Goal: Transaction & Acquisition: Purchase product/service

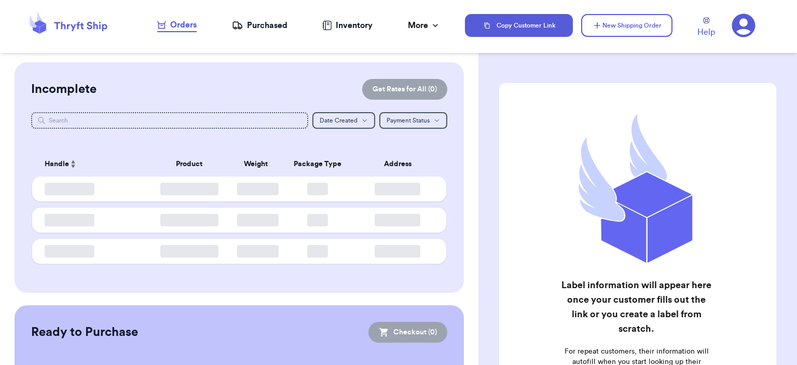
checkbox input "false"
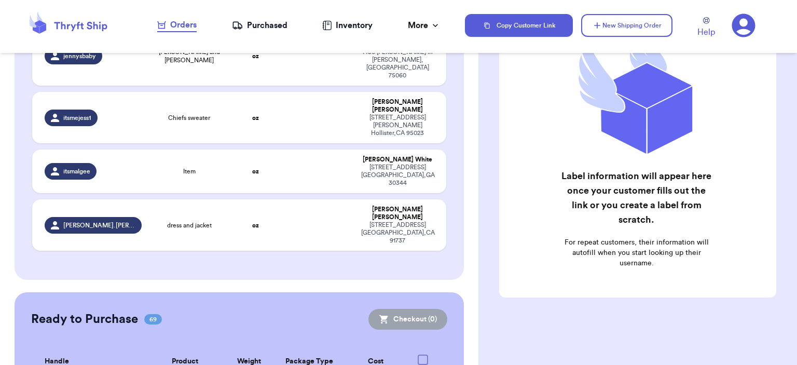
scroll to position [519, 0]
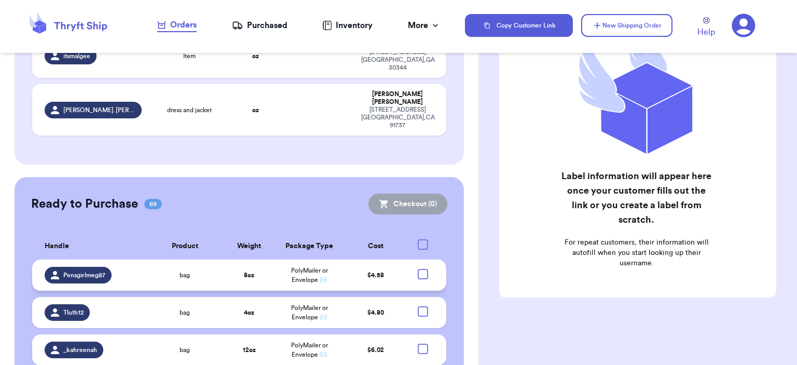
click at [418, 269] on div at bounding box center [423, 274] width 10 height 10
click at [423, 268] on input "checkbox" at bounding box center [423, 268] width 1 height 1
checkbox input "true"
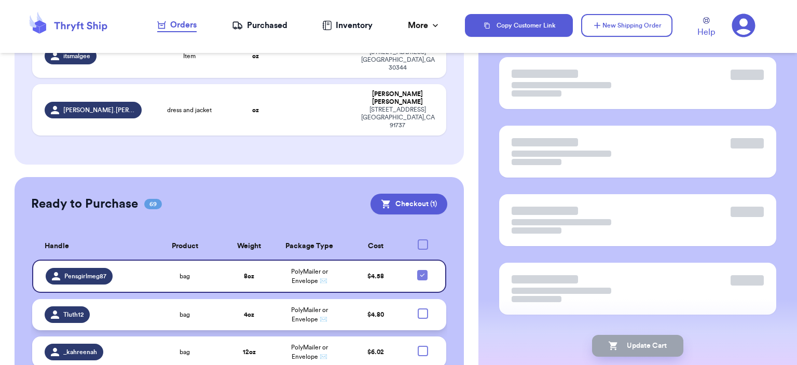
scroll to position [83, 0]
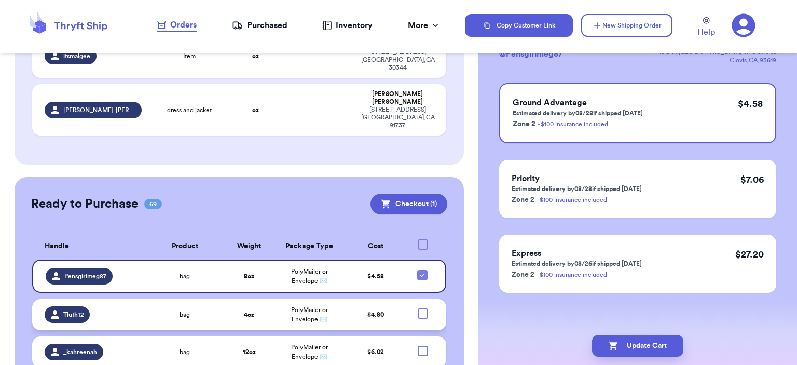
click at [418, 308] on div at bounding box center [423, 313] width 10 height 10
click at [423, 308] on input "checkbox" at bounding box center [423, 308] width 1 height 1
checkbox input "true"
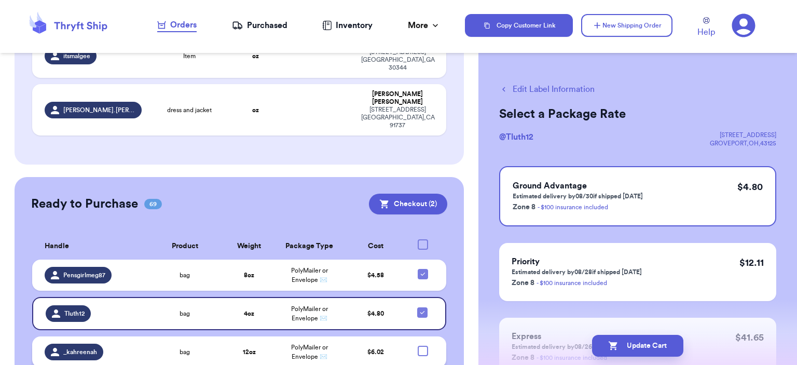
click at [418, 346] on div at bounding box center [423, 351] width 10 height 10
click at [423, 345] on input "checkbox" at bounding box center [423, 345] width 1 height 1
checkbox input "true"
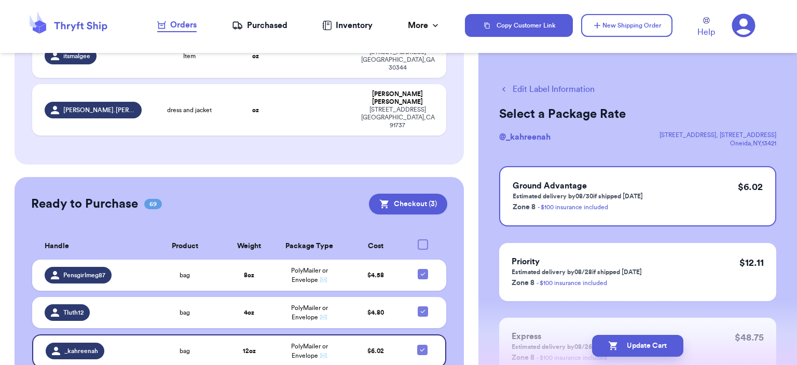
checkbox input "true"
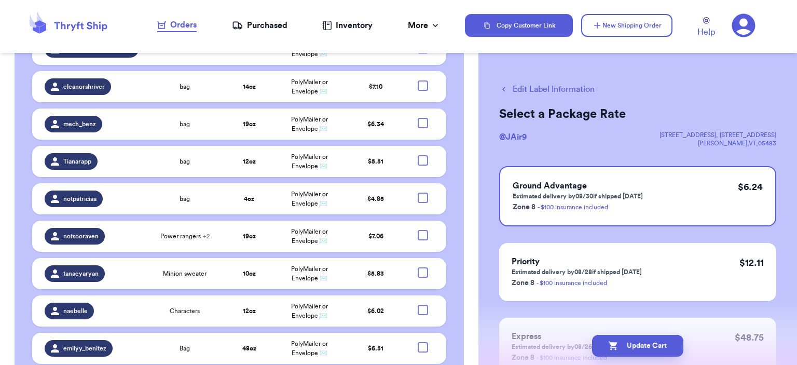
scroll to position [2888, 0]
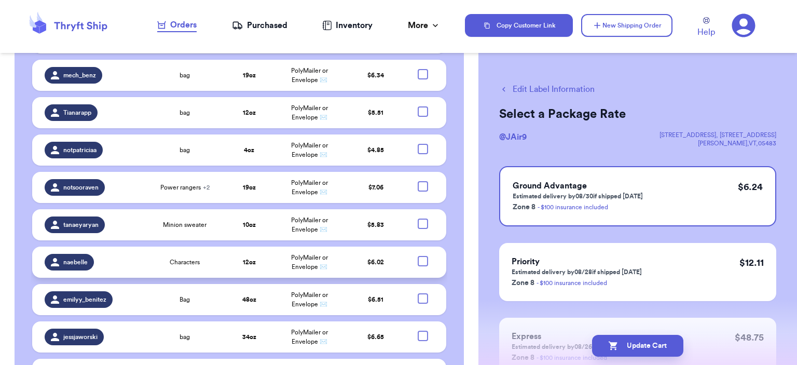
click at [418, 256] on div at bounding box center [423, 261] width 10 height 10
click at [423, 255] on input "checkbox" at bounding box center [423, 255] width 1 height 1
checkbox input "true"
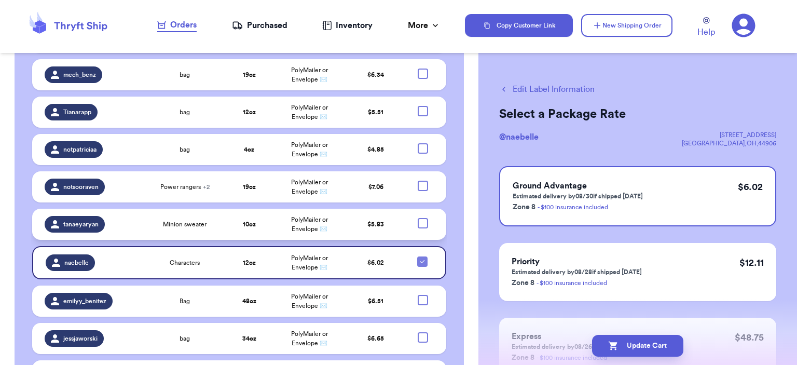
click at [419, 218] on div at bounding box center [423, 223] width 10 height 10
click at [423, 217] on input "checkbox" at bounding box center [423, 217] width 1 height 1
checkbox input "true"
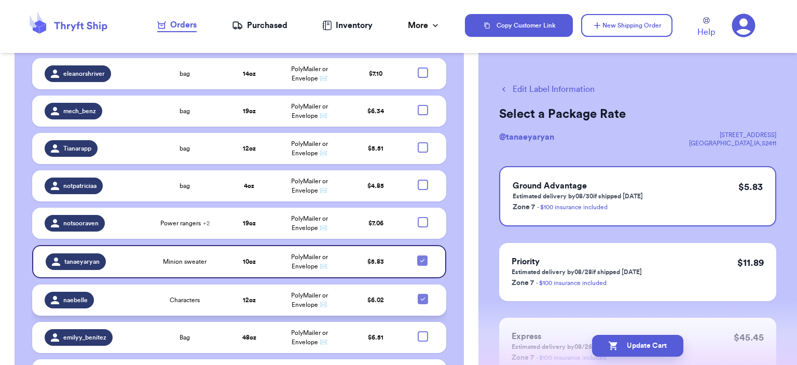
scroll to position [2783, 0]
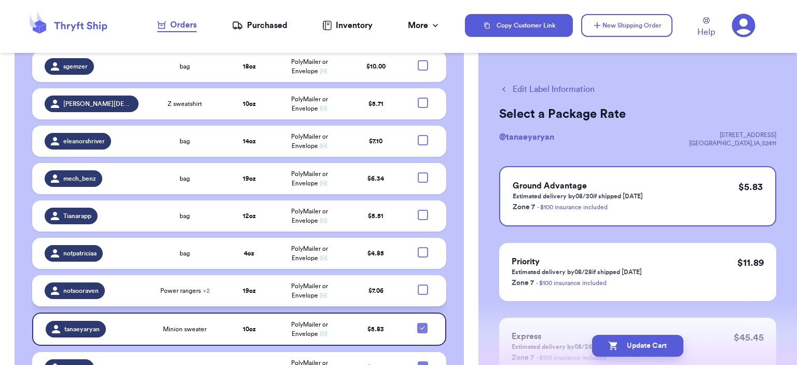
click at [418, 284] on div at bounding box center [423, 289] width 10 height 10
click at [423, 284] on input "checkbox" at bounding box center [423, 284] width 1 height 1
checkbox input "true"
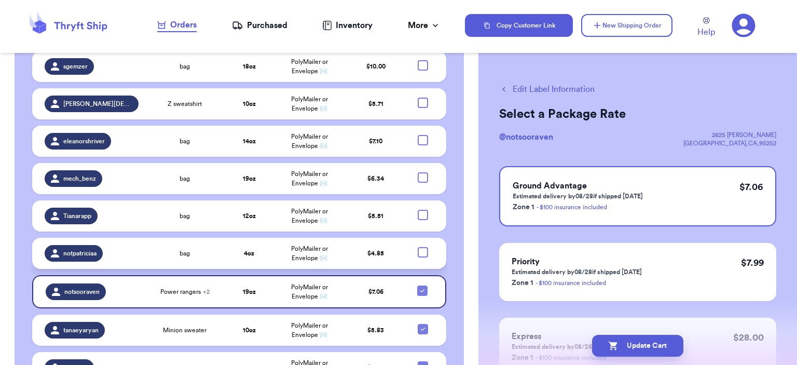
click at [419, 247] on div at bounding box center [423, 252] width 10 height 10
click at [423, 247] on input "checkbox" at bounding box center [423, 247] width 1 height 1
checkbox input "true"
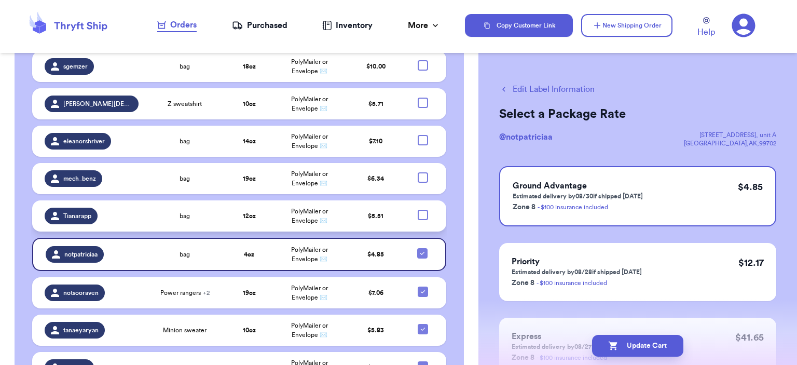
click at [418, 210] on div at bounding box center [423, 215] width 10 height 10
click at [423, 209] on input "checkbox" at bounding box center [423, 209] width 1 height 1
checkbox input "true"
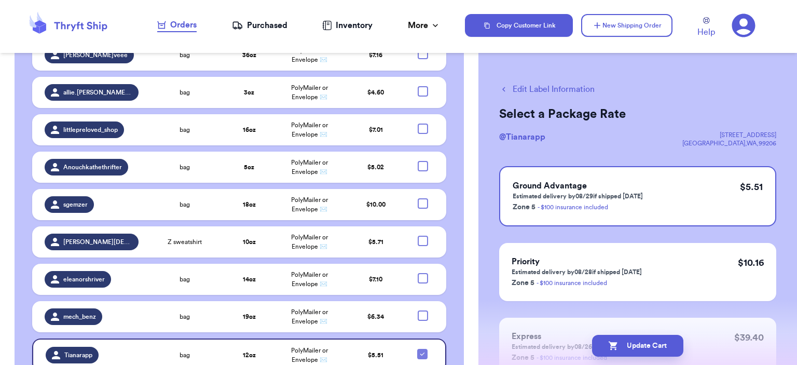
scroll to position [2627, 0]
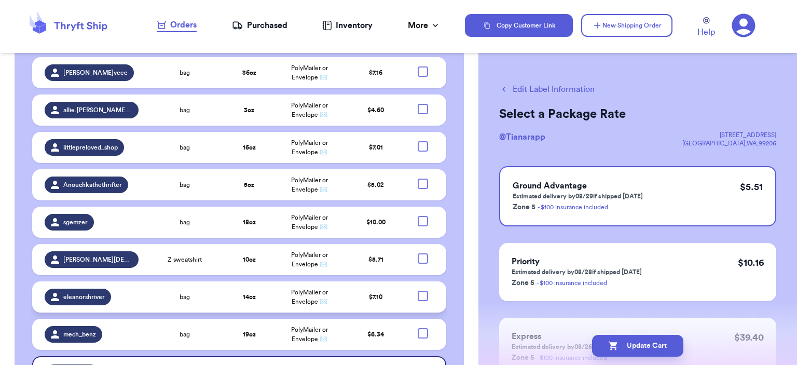
click at [328, 281] on td "PolyMailer or Envelope ✉️" at bounding box center [310, 296] width 73 height 31
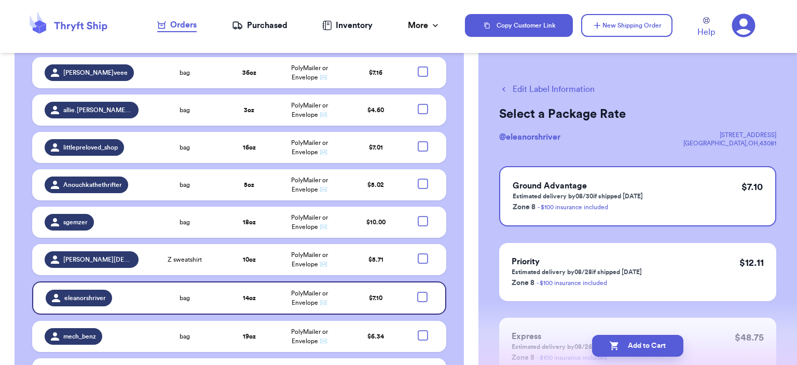
click at [540, 98] on div "Edit Label Information Select a Package Rate @ eleanorshriver [STREET_ADDRESS] …" at bounding box center [638, 255] width 319 height 386
click at [540, 91] on button "Edit Label Information" at bounding box center [547, 89] width 96 height 12
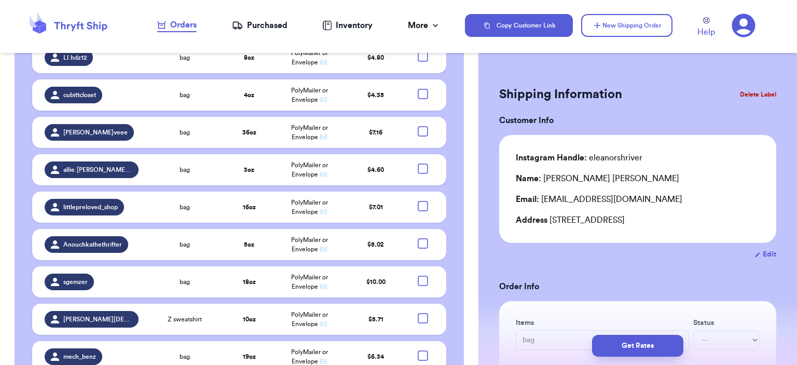
scroll to position [2671, 0]
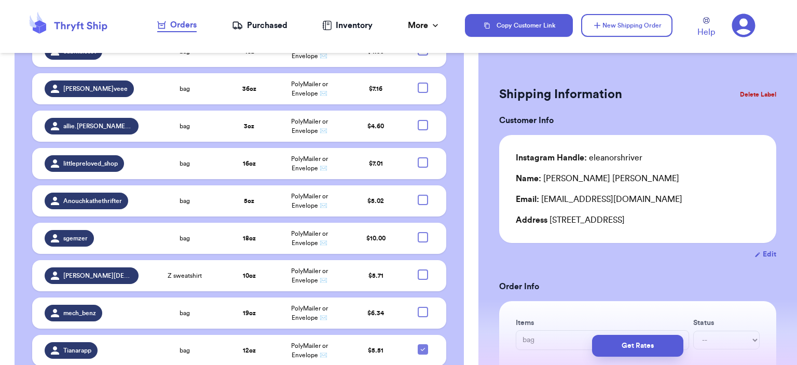
click at [752, 90] on button "Delete Label" at bounding box center [758, 94] width 45 height 23
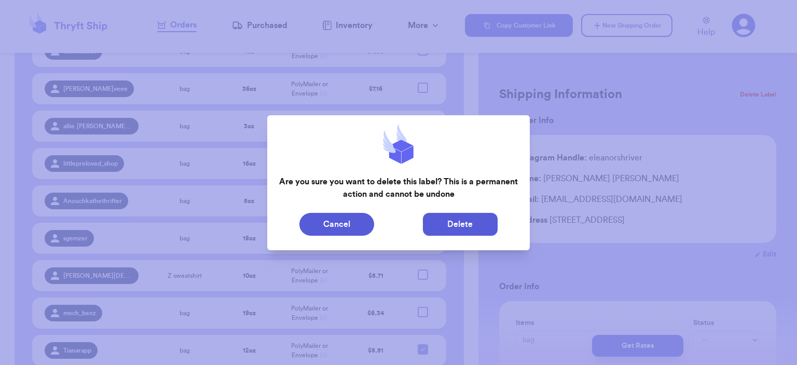
click at [430, 216] on button "Delete" at bounding box center [460, 224] width 75 height 23
type input "Nirvana sweater"
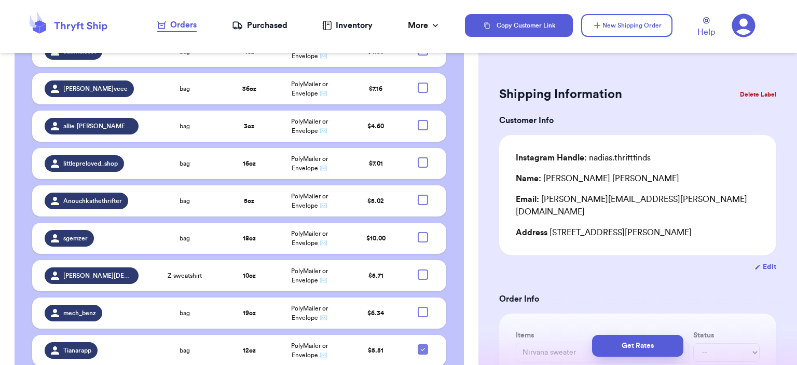
scroll to position [2629, 0]
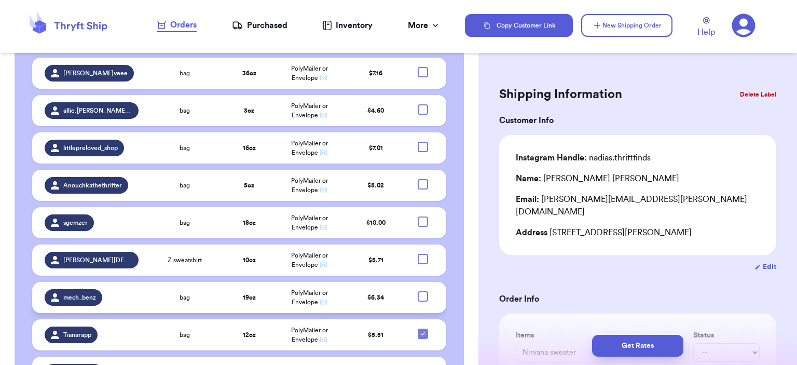
click at [418, 291] on div at bounding box center [423, 296] width 10 height 10
click at [423, 291] on input "checkbox" at bounding box center [423, 291] width 1 height 1
checkbox input "true"
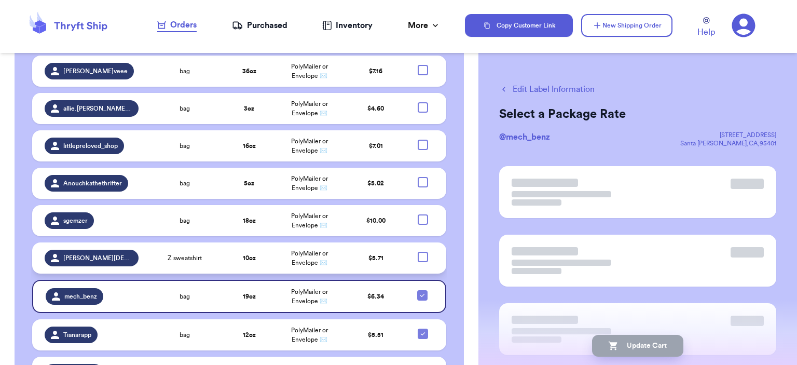
scroll to position [2627, 0]
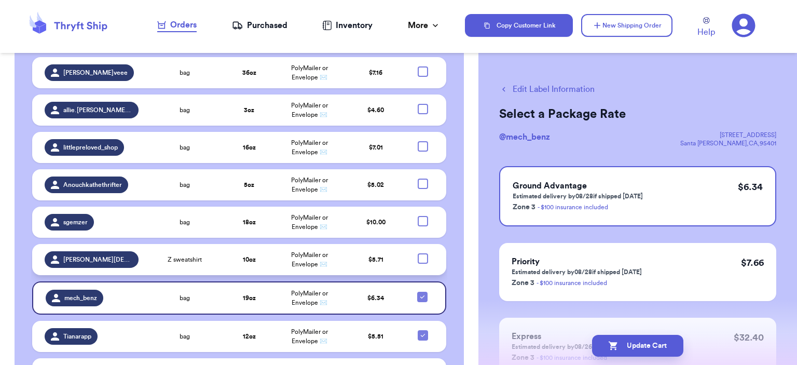
click at [418, 253] on div at bounding box center [423, 258] width 10 height 10
click at [423, 253] on input "checkbox" at bounding box center [423, 253] width 1 height 1
checkbox input "true"
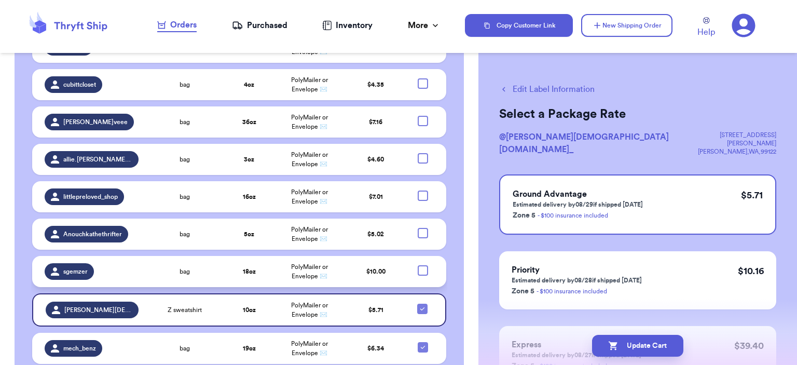
scroll to position [2524, 0]
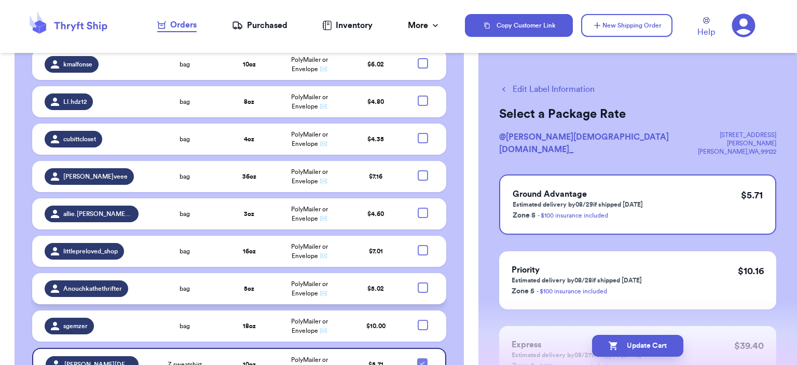
click at [418, 282] on div at bounding box center [423, 287] width 10 height 10
click at [423, 282] on input "checkbox" at bounding box center [423, 282] width 1 height 1
checkbox input "true"
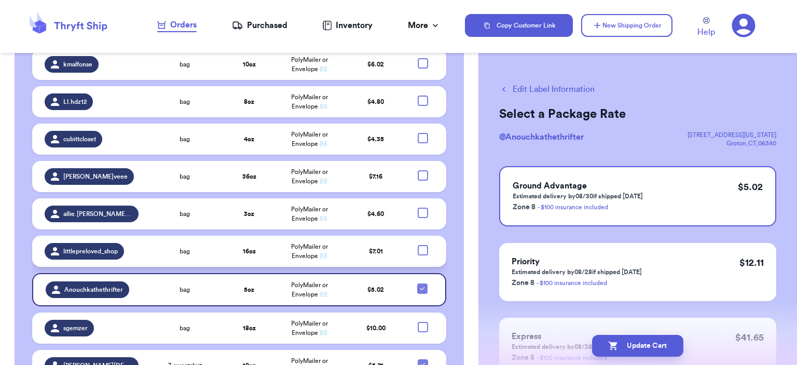
click at [418, 245] on div at bounding box center [423, 250] width 10 height 10
click at [423, 244] on input "checkbox" at bounding box center [423, 244] width 1 height 1
checkbox input "true"
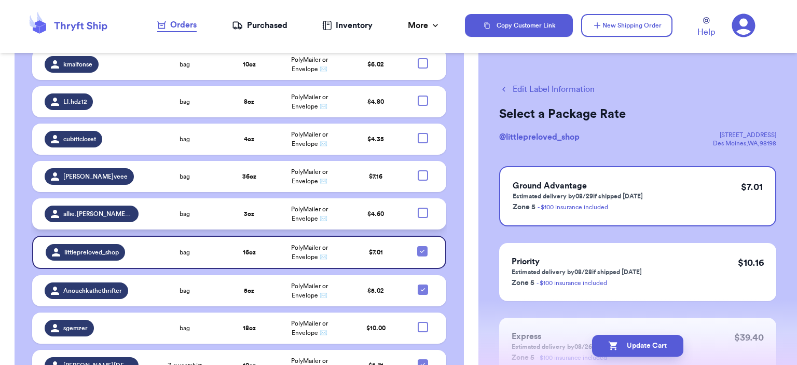
click at [418, 208] on div at bounding box center [423, 213] width 10 height 10
click at [423, 207] on input "checkbox" at bounding box center [423, 207] width 1 height 1
checkbox input "true"
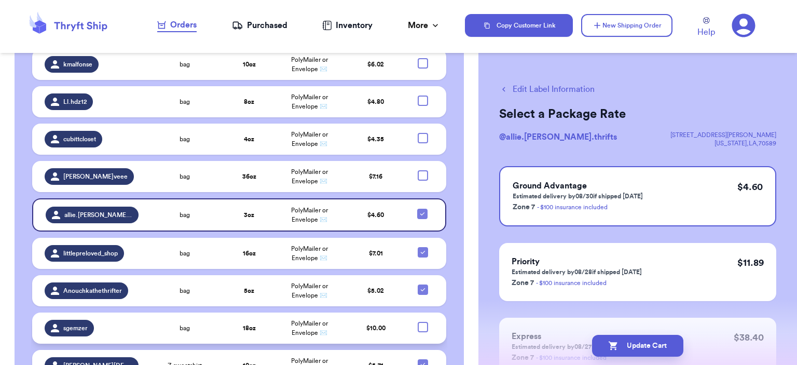
click at [418, 322] on div at bounding box center [423, 327] width 10 height 10
click at [423, 321] on input "checkbox" at bounding box center [423, 321] width 1 height 1
checkbox input "true"
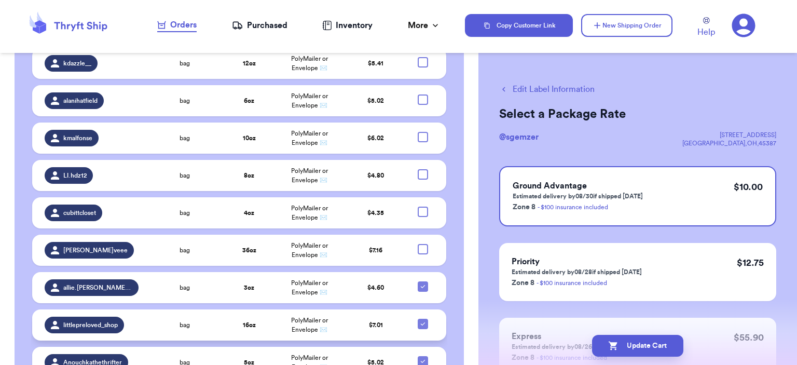
scroll to position [2316, 0]
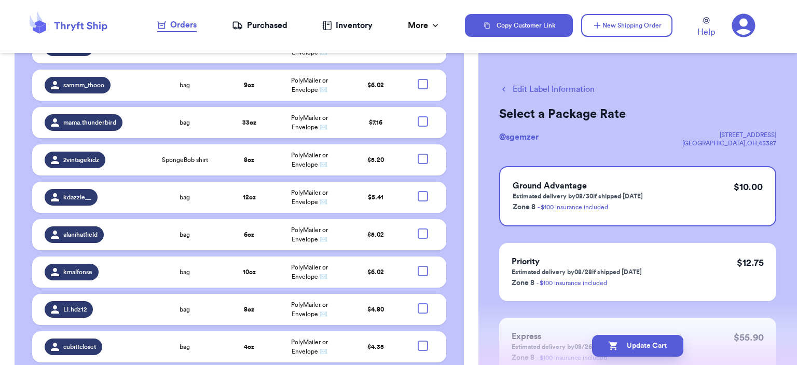
checkbox input "true"
click at [418, 340] on div at bounding box center [423, 345] width 10 height 10
click at [423, 340] on input "checkbox" at bounding box center [423, 340] width 1 height 1
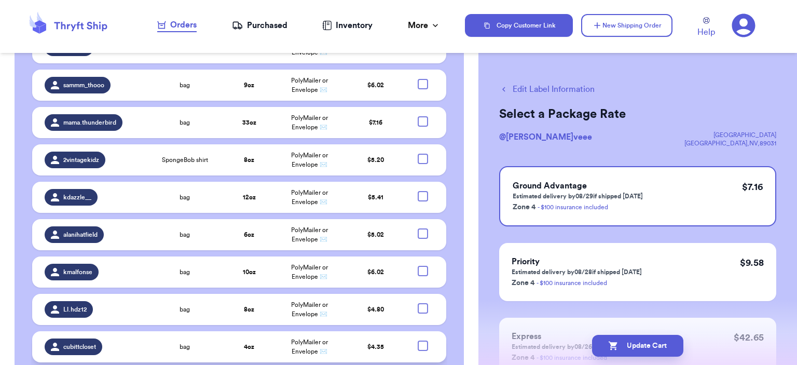
checkbox input "true"
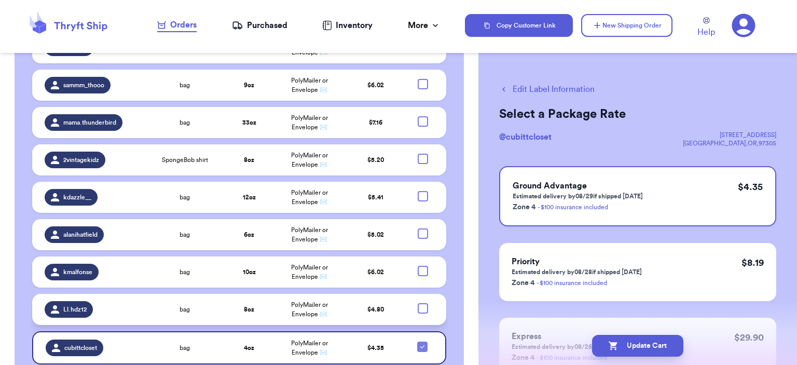
click at [418, 303] on div at bounding box center [423, 308] width 10 height 10
click at [423, 303] on input "checkbox" at bounding box center [423, 303] width 1 height 1
checkbox input "true"
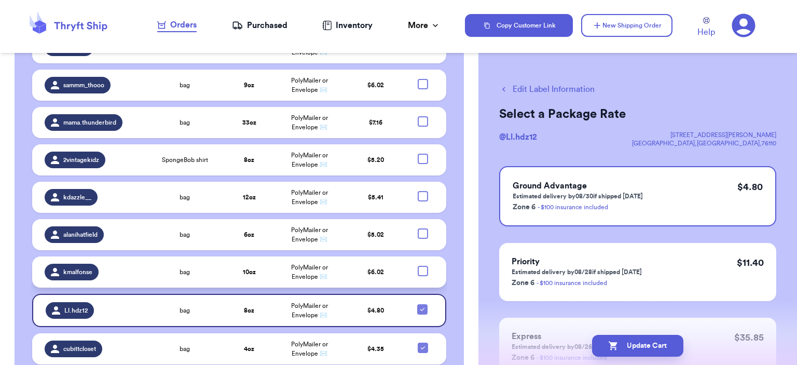
click at [418, 266] on div at bounding box center [423, 271] width 10 height 10
click at [423, 265] on input "checkbox" at bounding box center [423, 265] width 1 height 1
checkbox input "true"
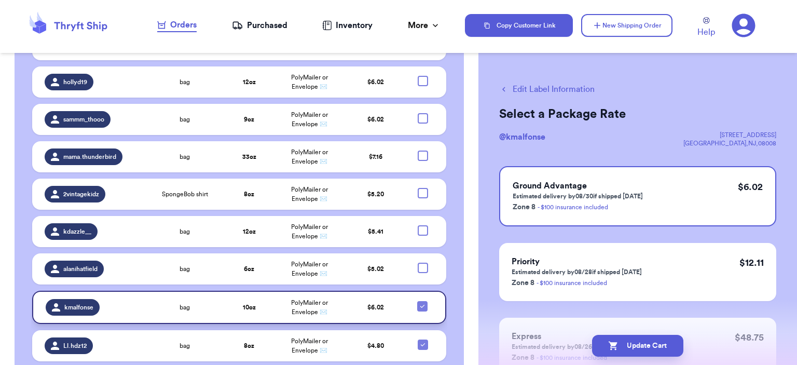
scroll to position [2264, 0]
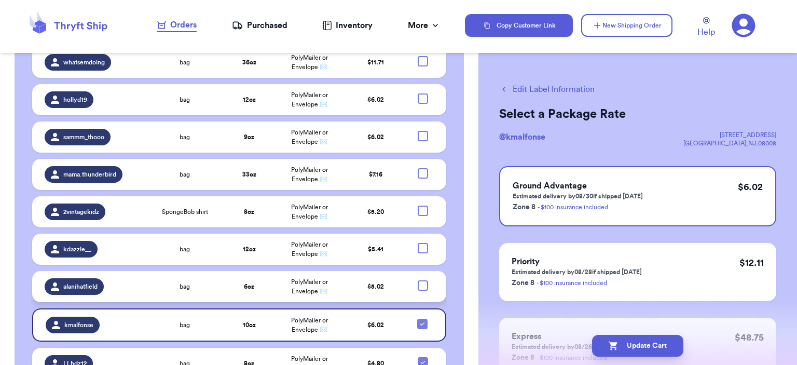
click at [418, 280] on div at bounding box center [423, 285] width 10 height 10
click at [423, 280] on input "checkbox" at bounding box center [423, 280] width 1 height 1
checkbox input "true"
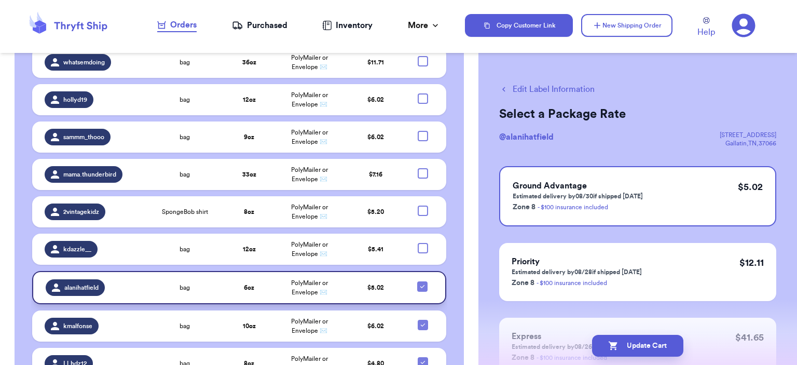
scroll to position [2212, 0]
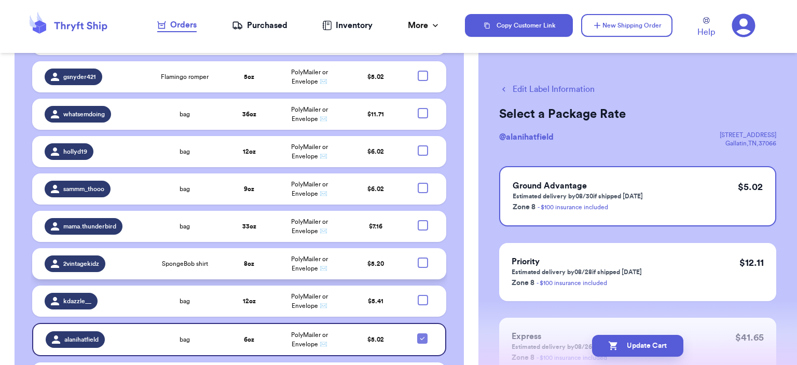
click at [418, 257] on div at bounding box center [423, 262] width 10 height 10
click at [423, 257] on input "checkbox" at bounding box center [423, 257] width 1 height 1
checkbox input "true"
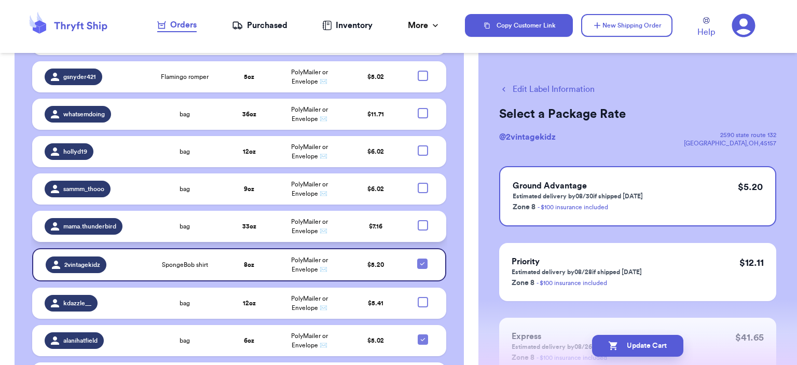
click at [418, 220] on div at bounding box center [423, 225] width 10 height 10
click at [423, 220] on input "checkbox" at bounding box center [423, 220] width 1 height 1
checkbox input "true"
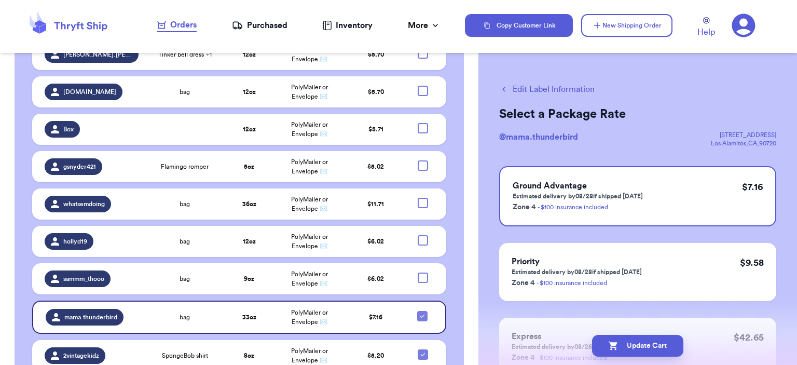
scroll to position [2056, 0]
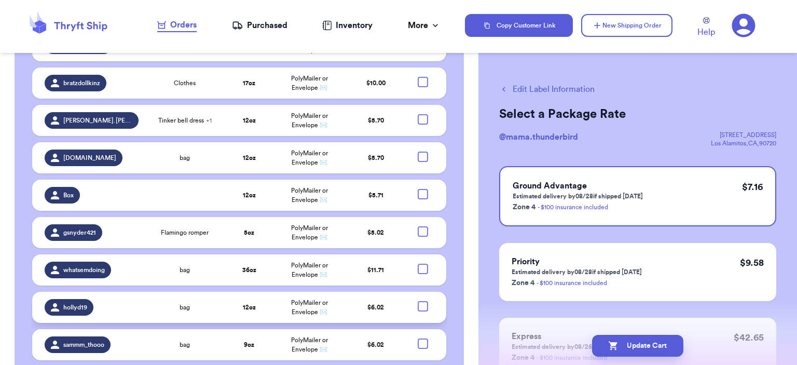
click at [418, 301] on div at bounding box center [423, 306] width 10 height 10
click at [423, 301] on input "checkbox" at bounding box center [423, 301] width 1 height 1
checkbox input "true"
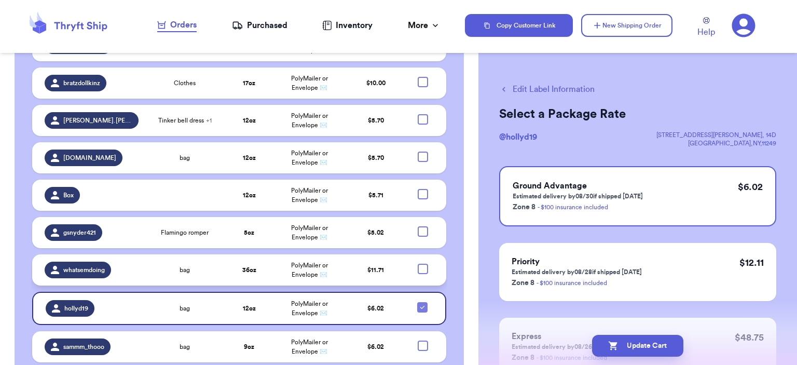
click at [418, 264] on div at bounding box center [423, 269] width 10 height 10
click at [423, 263] on input "checkbox" at bounding box center [423, 263] width 1 height 1
checkbox input "true"
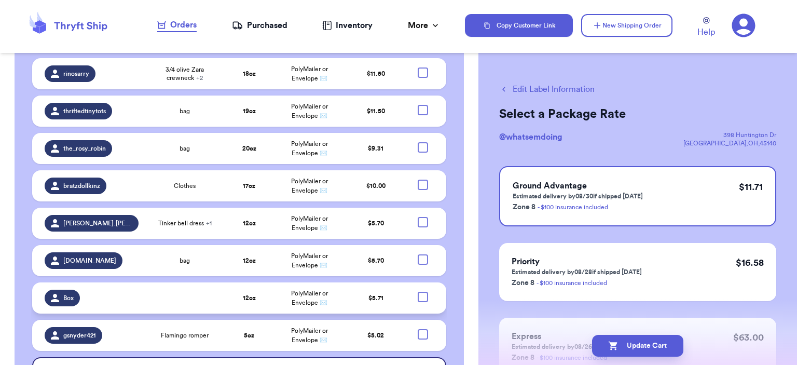
scroll to position [1953, 0]
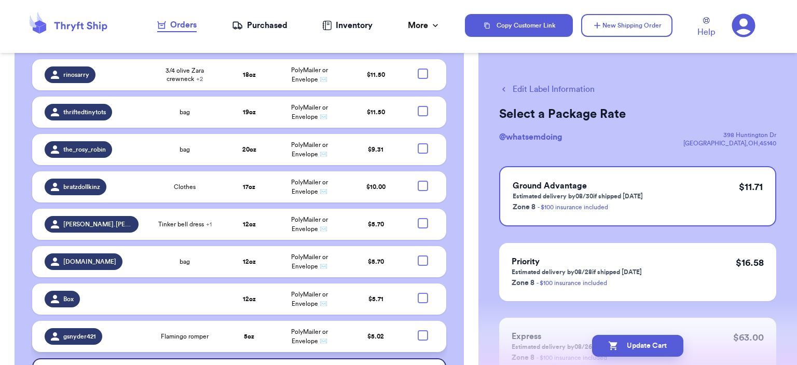
click at [419, 330] on div at bounding box center [423, 335] width 10 height 10
click at [423, 330] on input "checkbox" at bounding box center [423, 330] width 1 height 1
checkbox input "true"
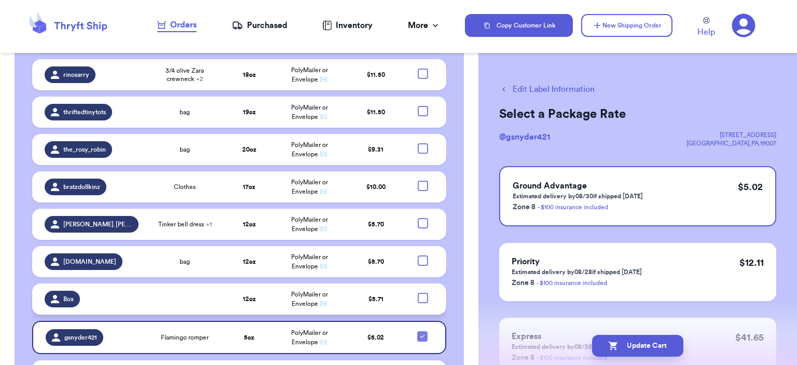
click at [420, 293] on div at bounding box center [423, 298] width 10 height 10
click at [423, 292] on input "checkbox" at bounding box center [423, 292] width 1 height 1
checkbox input "true"
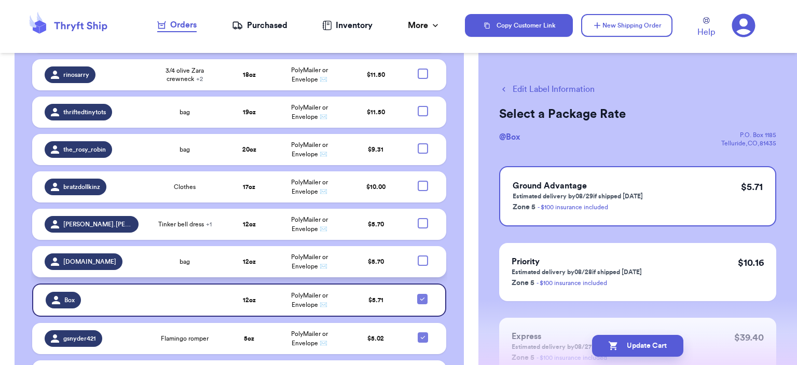
click at [418, 255] on div at bounding box center [423, 260] width 10 height 10
click at [423, 255] on input "checkbox" at bounding box center [423, 255] width 1 height 1
checkbox input "true"
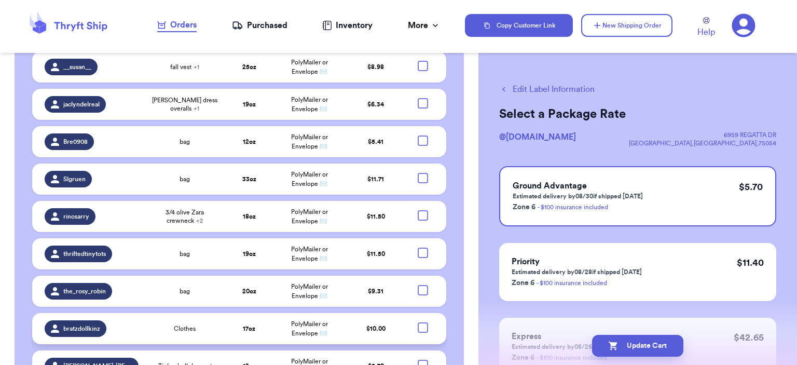
scroll to position [1797, 0]
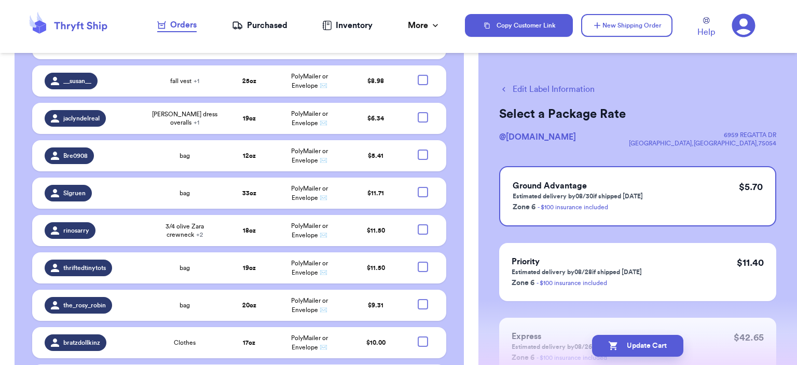
checkbox input "true"
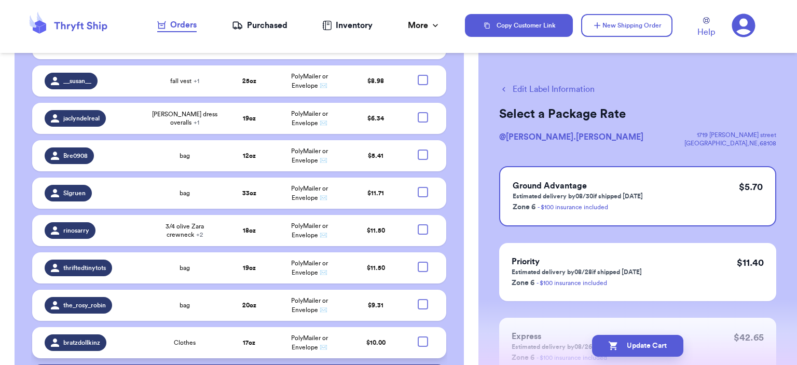
click at [418, 336] on div at bounding box center [423, 341] width 10 height 10
click at [423, 336] on input "checkbox" at bounding box center [423, 336] width 1 height 1
checkbox input "true"
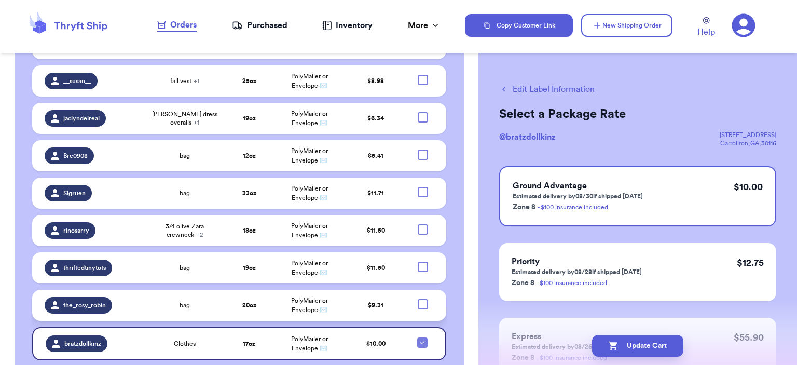
click at [418, 299] on div at bounding box center [423, 304] width 10 height 10
click at [423, 298] on input "checkbox" at bounding box center [423, 298] width 1 height 1
checkbox input "true"
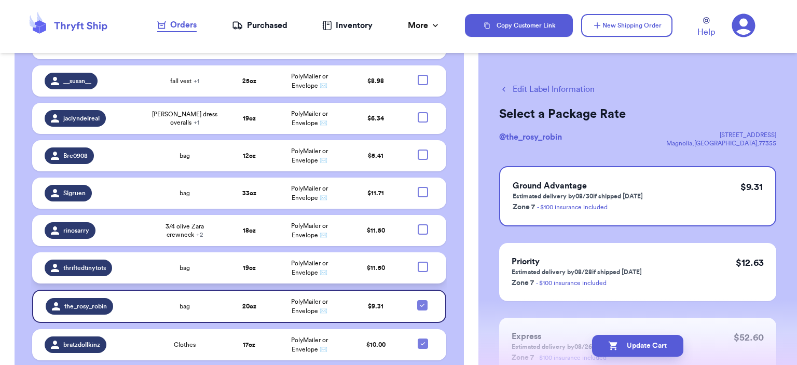
click at [420, 262] on div at bounding box center [423, 267] width 10 height 10
click at [423, 261] on input "checkbox" at bounding box center [423, 261] width 1 height 1
checkbox input "true"
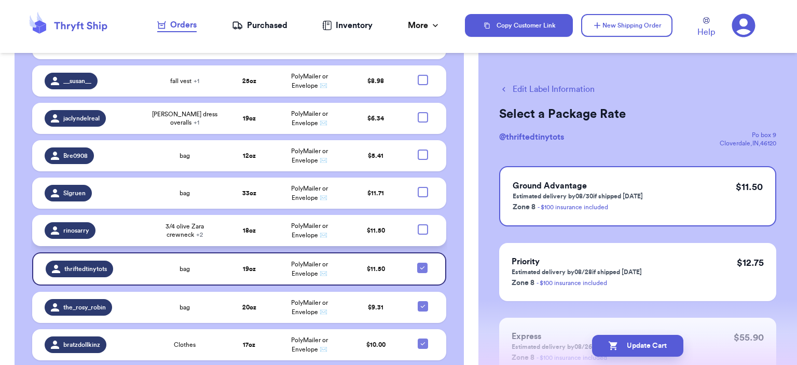
click at [418, 224] on div at bounding box center [423, 229] width 10 height 10
click at [423, 224] on input "checkbox" at bounding box center [423, 224] width 1 height 1
checkbox input "true"
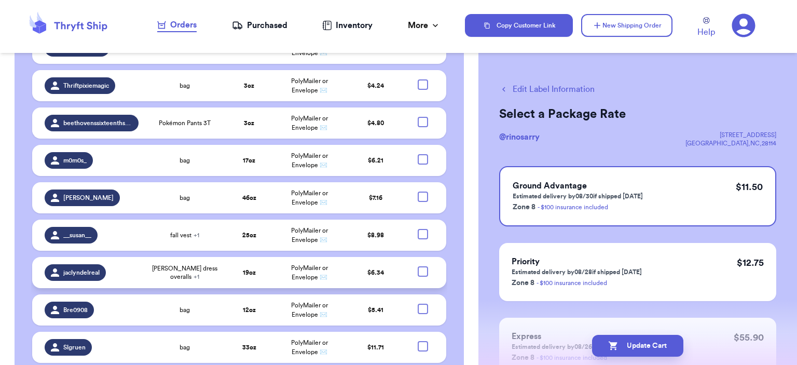
scroll to position [1641, 0]
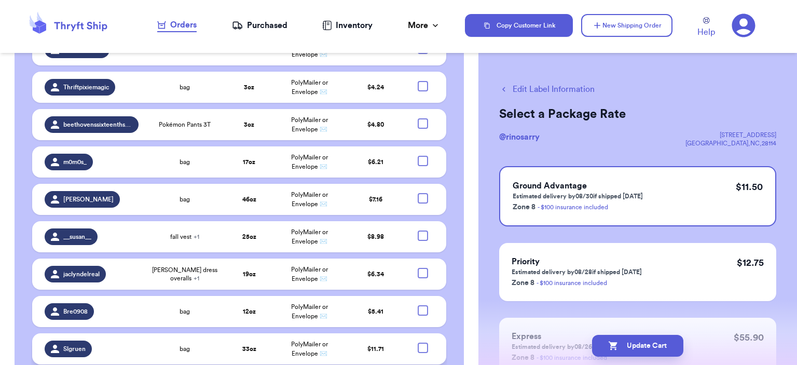
click at [418, 343] on div at bounding box center [423, 348] width 10 height 10
click at [423, 342] on input "checkbox" at bounding box center [423, 342] width 1 height 1
checkbox input "true"
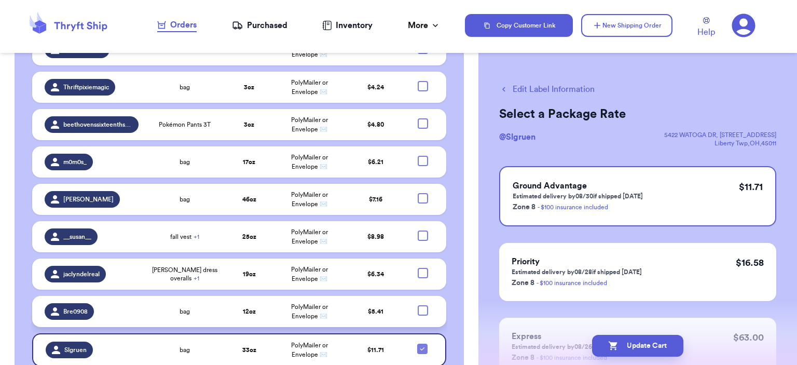
click at [418, 305] on div at bounding box center [423, 310] width 10 height 10
click at [423, 305] on input "checkbox" at bounding box center [423, 305] width 1 height 1
checkbox input "true"
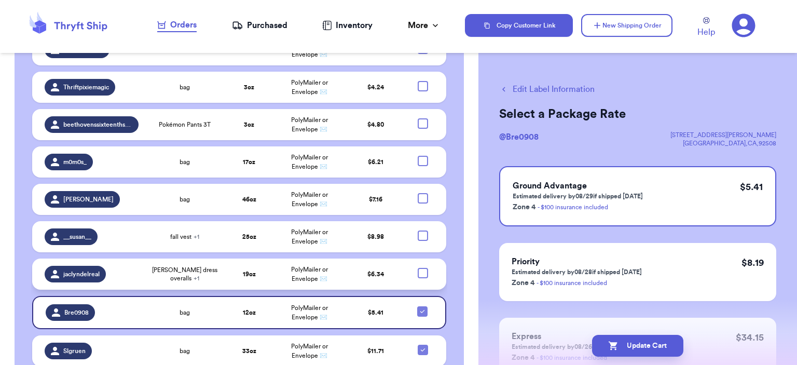
click at [418, 268] on div at bounding box center [423, 273] width 10 height 10
click at [423, 267] on input "checkbox" at bounding box center [423, 267] width 1 height 1
checkbox input "true"
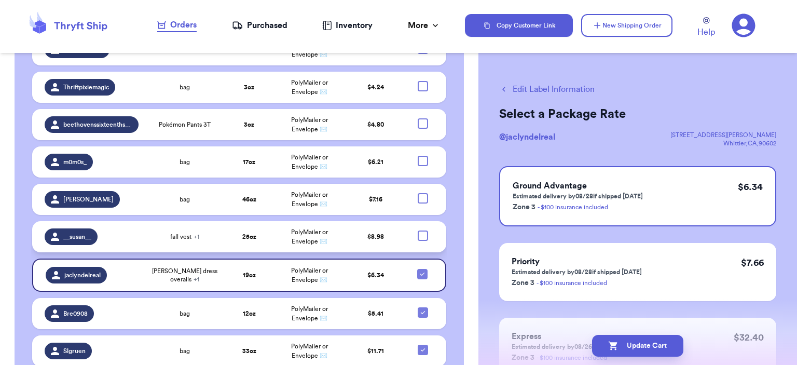
click at [418, 230] on div at bounding box center [423, 235] width 10 height 10
click at [423, 230] on input "checkbox" at bounding box center [423, 230] width 1 height 1
checkbox input "true"
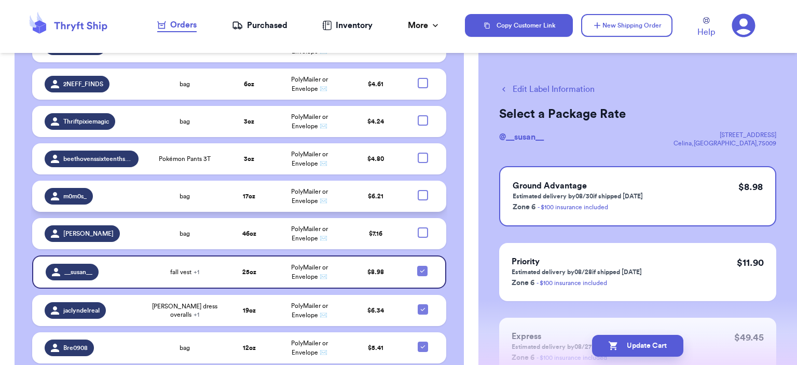
scroll to position [1537, 0]
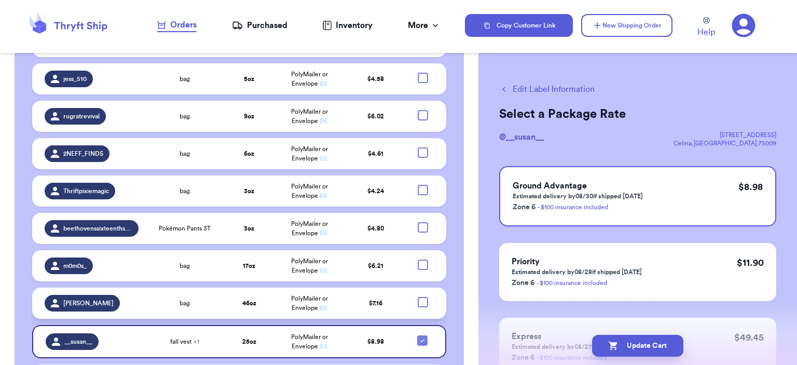
click at [419, 297] on div at bounding box center [423, 302] width 10 height 10
click at [423, 296] on input "checkbox" at bounding box center [423, 296] width 1 height 1
checkbox input "true"
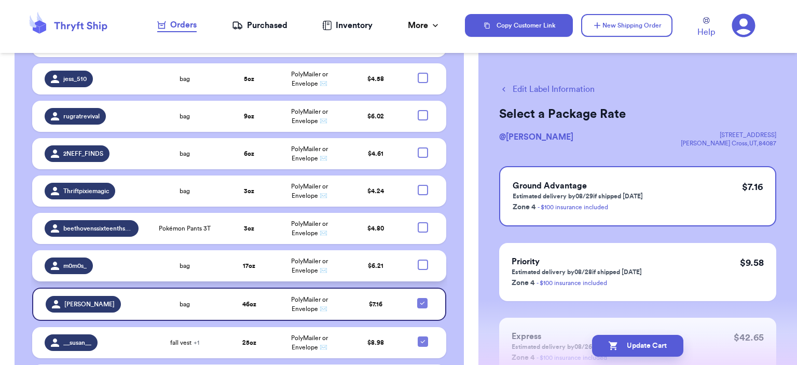
click at [419, 260] on div at bounding box center [423, 265] width 10 height 10
click at [423, 259] on input "checkbox" at bounding box center [423, 259] width 1 height 1
checkbox input "true"
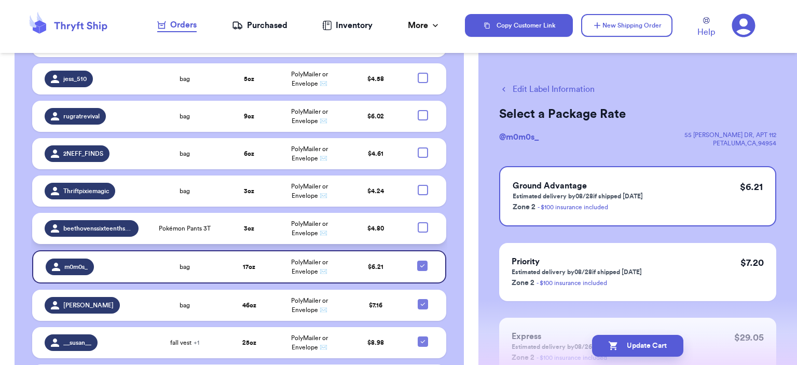
click at [418, 222] on div at bounding box center [423, 227] width 10 height 10
click at [423, 222] on input "checkbox" at bounding box center [423, 222] width 1 height 1
checkbox input "true"
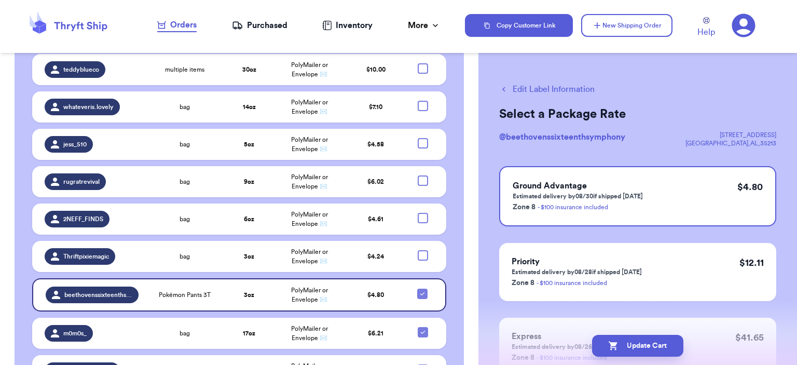
scroll to position [1382, 0]
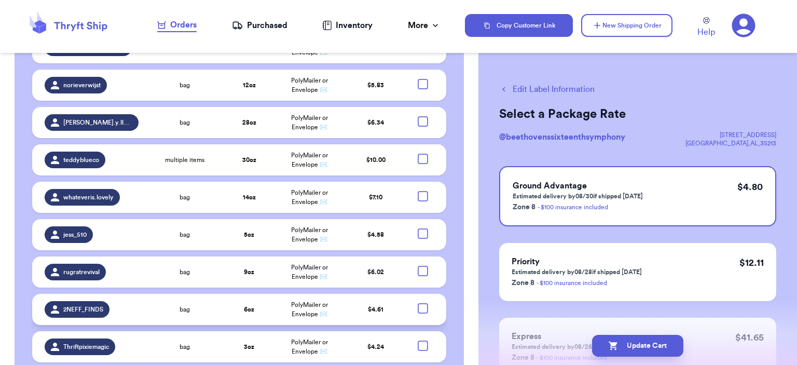
click at [418, 303] on div at bounding box center [423, 308] width 10 height 10
click at [423, 303] on input "checkbox" at bounding box center [423, 303] width 1 height 1
checkbox input "true"
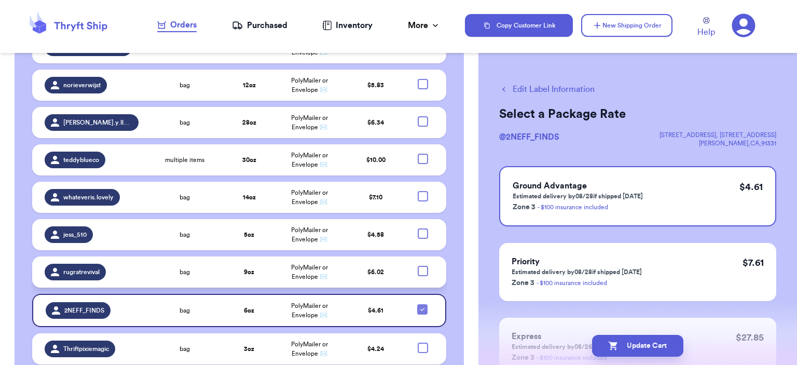
click at [418, 266] on div at bounding box center [423, 271] width 10 height 10
click at [423, 265] on input "checkbox" at bounding box center [423, 265] width 1 height 1
checkbox input "true"
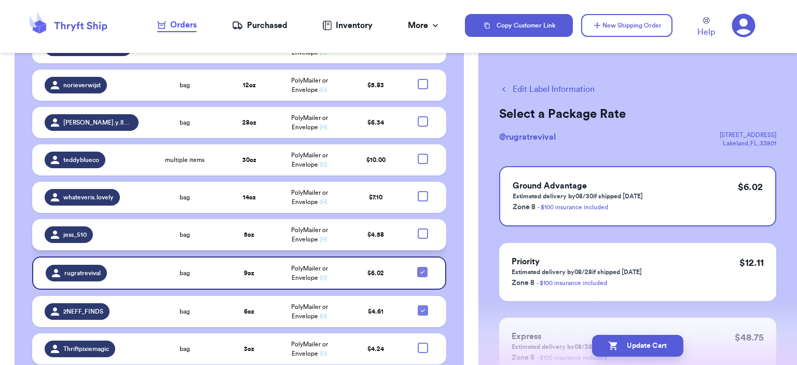
click at [418, 228] on div at bounding box center [423, 233] width 10 height 10
click at [423, 228] on input "checkbox" at bounding box center [423, 228] width 1 height 1
checkbox input "true"
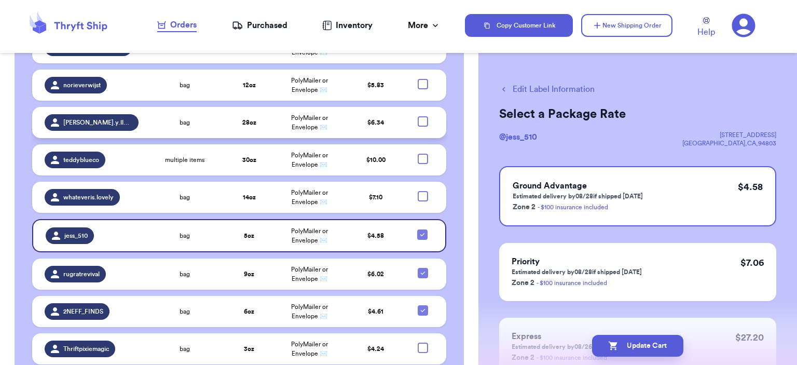
scroll to position [1226, 0]
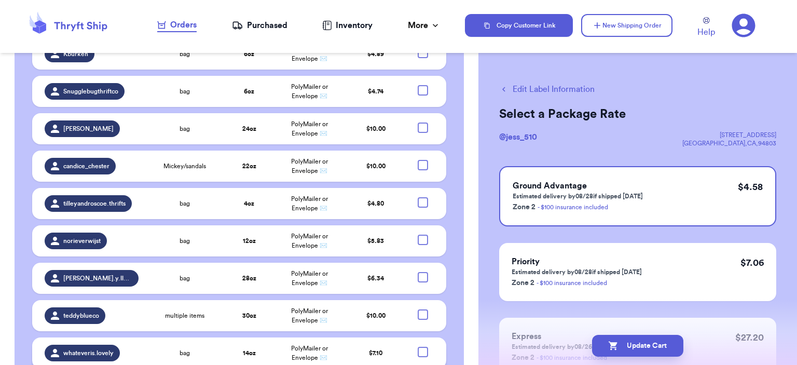
click at [418, 347] on div at bounding box center [423, 352] width 10 height 10
click at [423, 346] on input "checkbox" at bounding box center [423, 346] width 1 height 1
checkbox input "true"
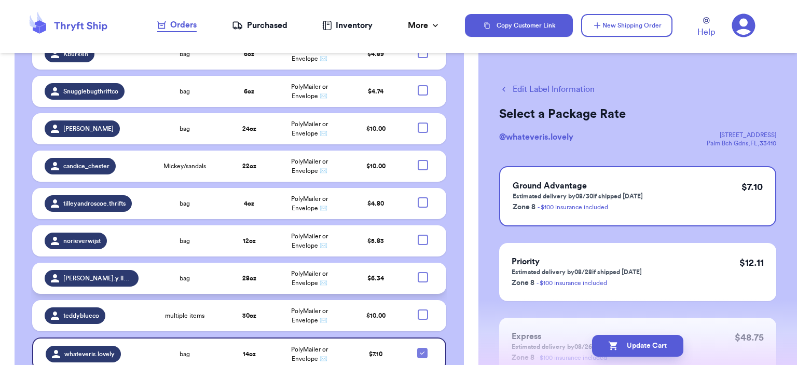
click at [418, 272] on div at bounding box center [423, 277] width 10 height 10
click at [423, 271] on input "checkbox" at bounding box center [423, 271] width 1 height 1
checkbox input "true"
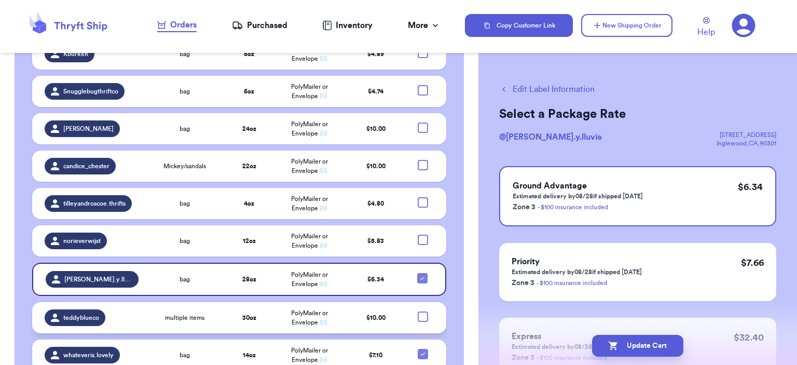
click at [418, 311] on div at bounding box center [423, 316] width 10 height 10
click at [423, 311] on input "checkbox" at bounding box center [423, 311] width 1 height 1
checkbox input "true"
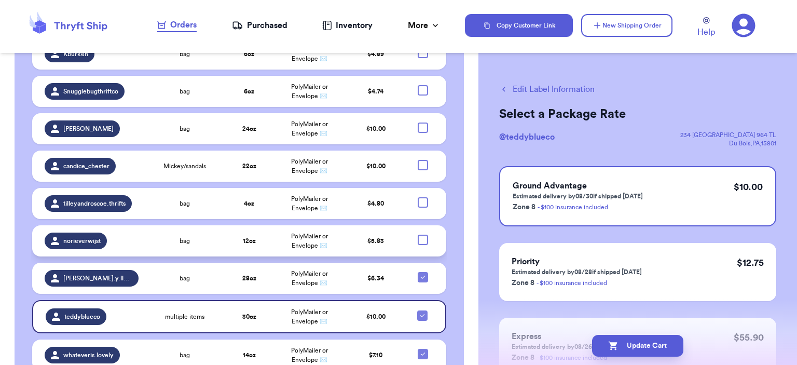
click at [418, 235] on div at bounding box center [423, 240] width 10 height 10
click at [423, 234] on input "checkbox" at bounding box center [423, 234] width 1 height 1
checkbox input "true"
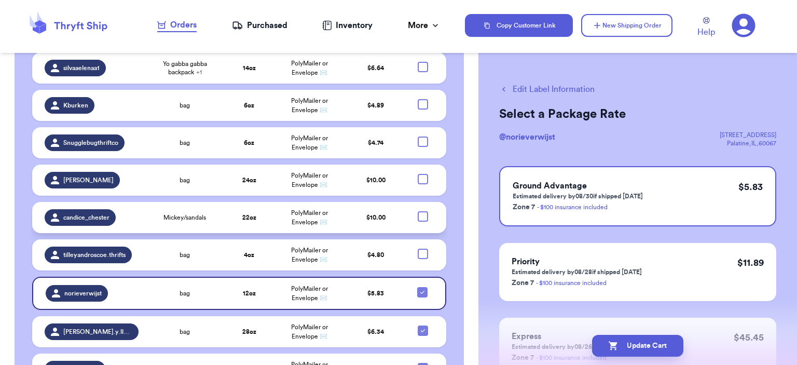
scroll to position [1122, 0]
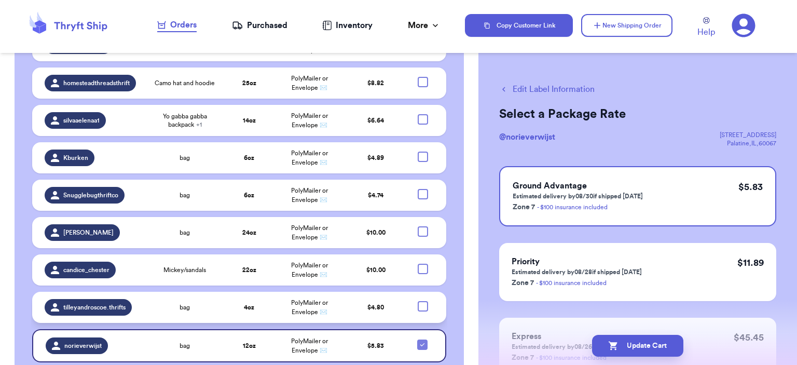
click at [418, 301] on div at bounding box center [423, 306] width 10 height 10
click at [423, 301] on input "checkbox" at bounding box center [423, 301] width 1 height 1
checkbox input "true"
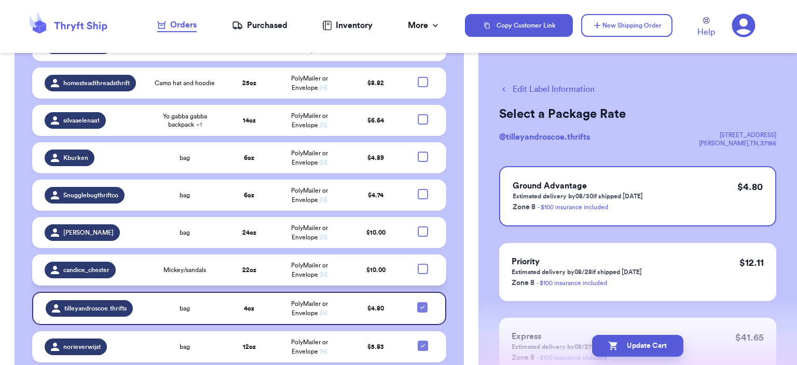
click at [418, 264] on div at bounding box center [423, 269] width 10 height 10
click at [423, 263] on input "checkbox" at bounding box center [423, 263] width 1 height 1
checkbox input "true"
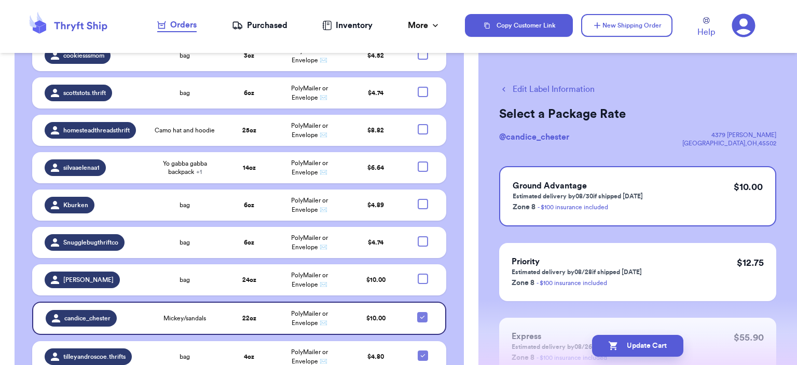
scroll to position [1018, 0]
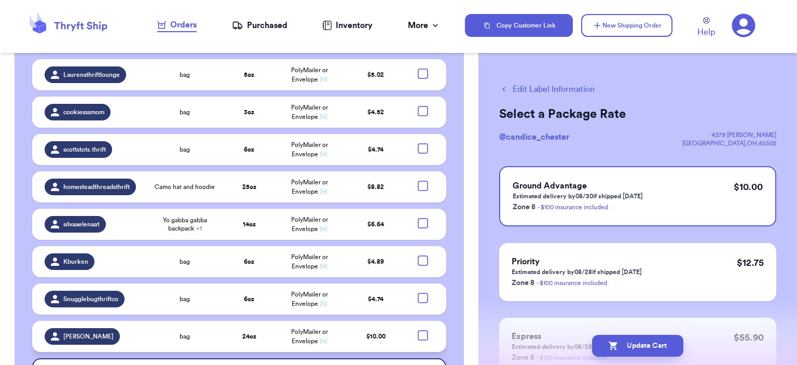
click at [418, 330] on div at bounding box center [423, 335] width 10 height 10
click at [423, 330] on input "checkbox" at bounding box center [423, 330] width 1 height 1
checkbox input "true"
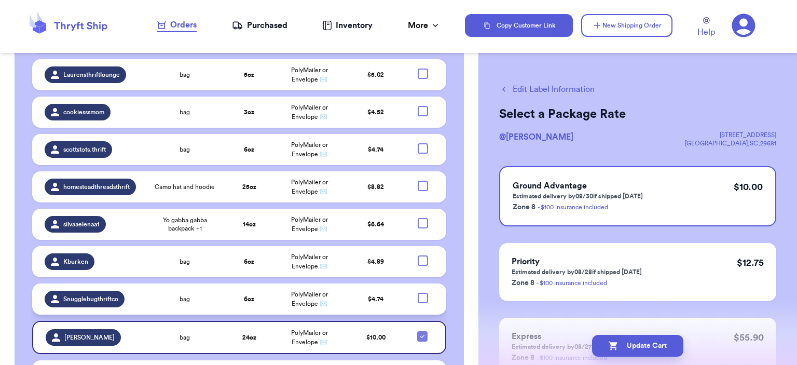
click at [418, 293] on div at bounding box center [423, 298] width 10 height 10
click at [423, 292] on input "checkbox" at bounding box center [423, 292] width 1 height 1
checkbox input "true"
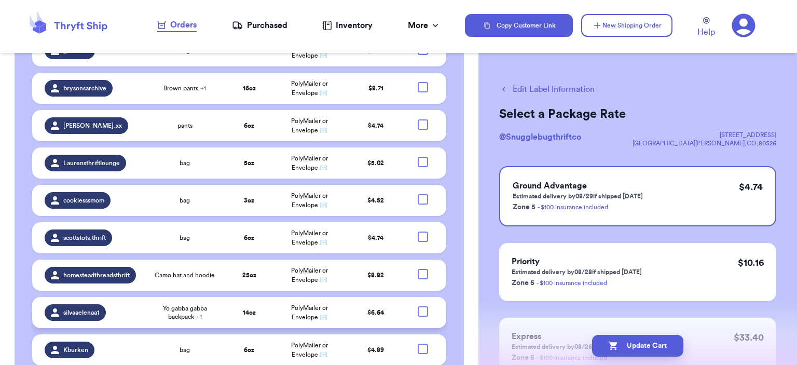
scroll to position [915, 0]
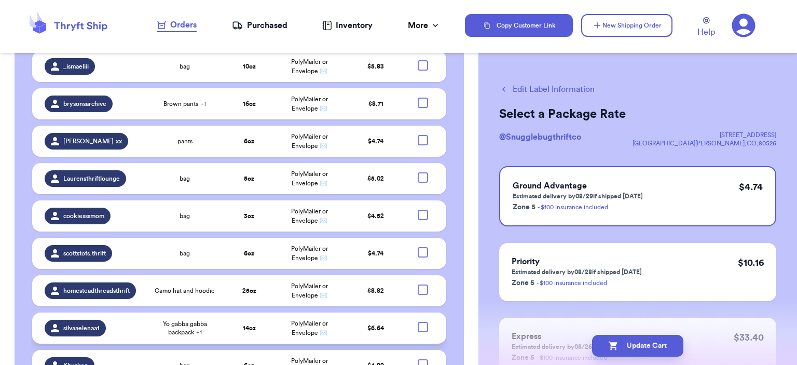
click at [418, 322] on div at bounding box center [423, 327] width 10 height 10
click at [423, 321] on input "checkbox" at bounding box center [423, 321] width 1 height 1
checkbox input "true"
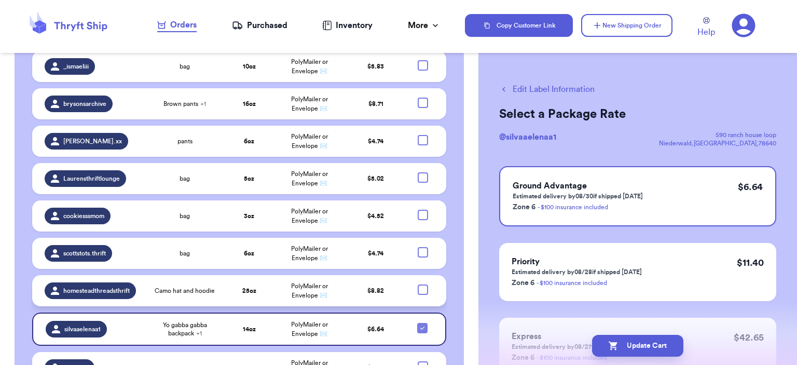
click at [418, 284] on div at bounding box center [423, 289] width 10 height 10
click at [423, 284] on input "checkbox" at bounding box center [423, 284] width 1 height 1
checkbox input "true"
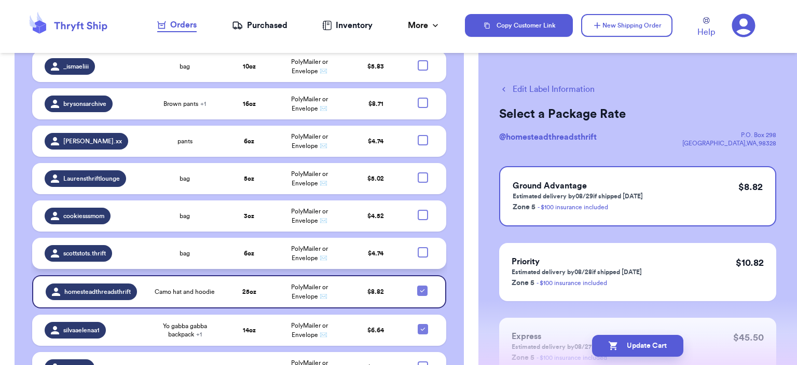
click at [418, 247] on div at bounding box center [423, 252] width 10 height 10
click at [423, 247] on input "checkbox" at bounding box center [423, 247] width 1 height 1
checkbox input "true"
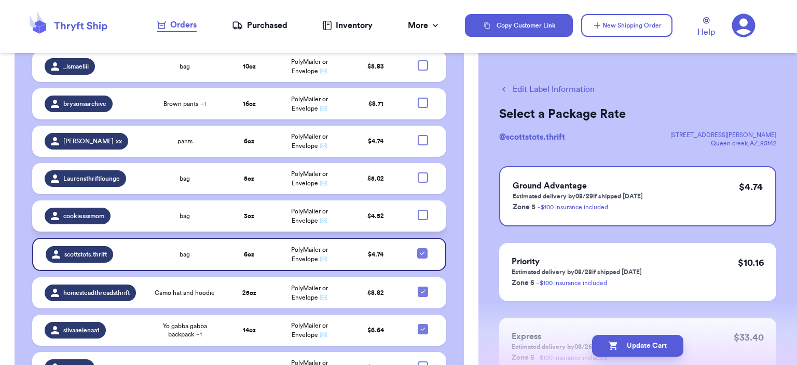
click at [418, 210] on div at bounding box center [423, 215] width 10 height 10
click at [423, 209] on input "checkbox" at bounding box center [423, 209] width 1 height 1
checkbox input "true"
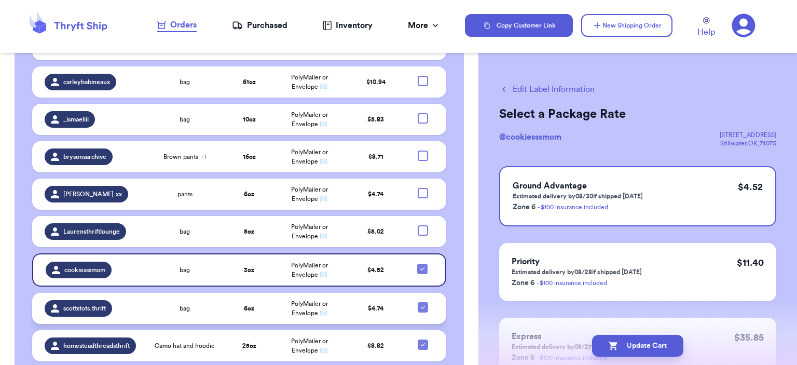
scroll to position [811, 0]
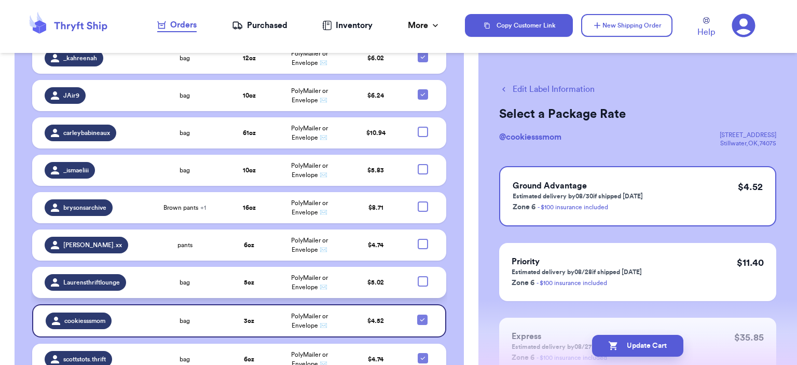
click at [418, 276] on div at bounding box center [423, 281] width 10 height 10
click at [423, 276] on input "checkbox" at bounding box center [423, 276] width 1 height 1
checkbox input "true"
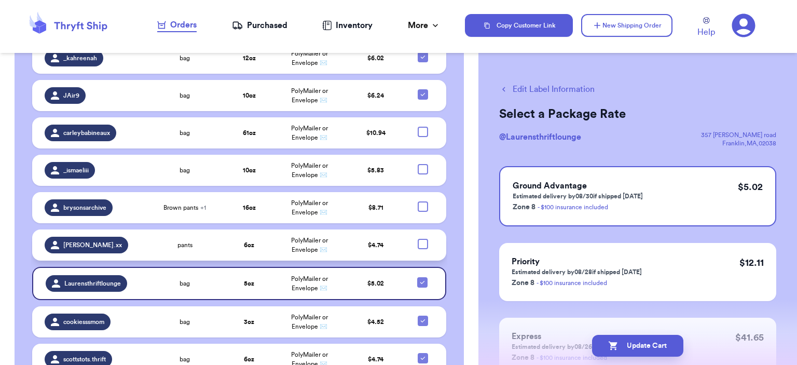
click at [419, 239] on div at bounding box center [423, 244] width 10 height 10
click at [423, 238] on input "checkbox" at bounding box center [423, 238] width 1 height 1
checkbox input "true"
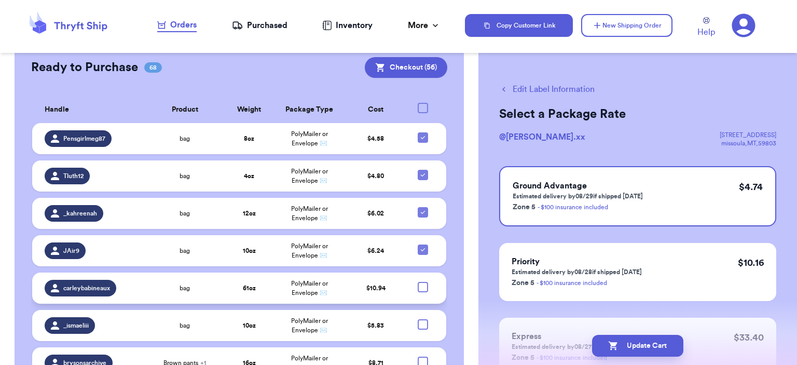
scroll to position [655, 0]
click at [418, 282] on div at bounding box center [423, 287] width 10 height 10
click at [423, 282] on input "checkbox" at bounding box center [423, 282] width 1 height 1
checkbox input "true"
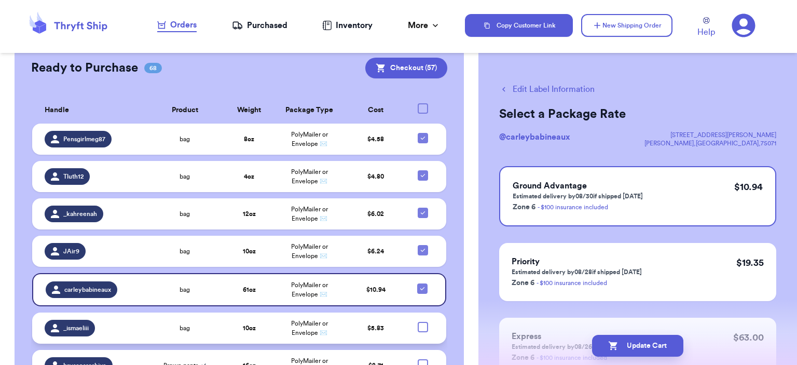
click at [420, 322] on div at bounding box center [423, 327] width 10 height 10
click at [423, 321] on input "checkbox" at bounding box center [423, 321] width 1 height 1
checkbox input "true"
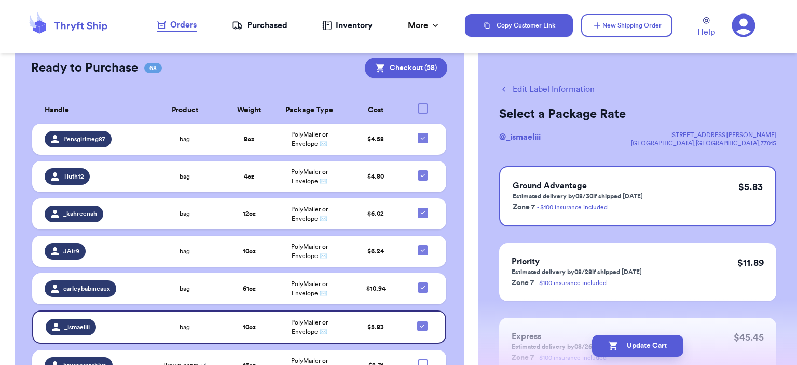
click at [419, 350] on td at bounding box center [426, 365] width 40 height 31
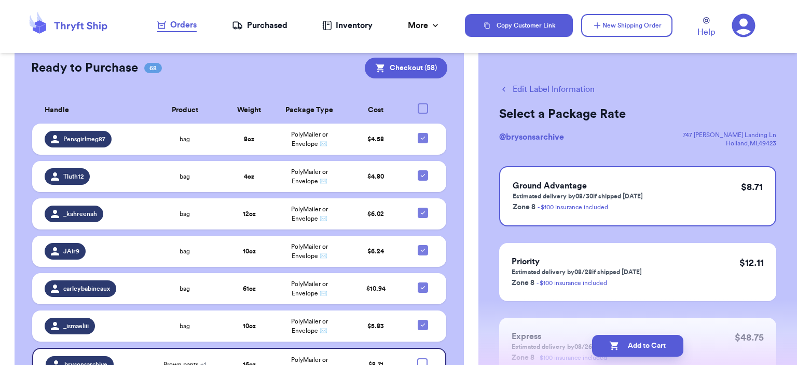
click at [418, 358] on div at bounding box center [422, 363] width 10 height 10
click at [422, 358] on input "checkbox" at bounding box center [422, 358] width 1 height 1
checkbox input "true"
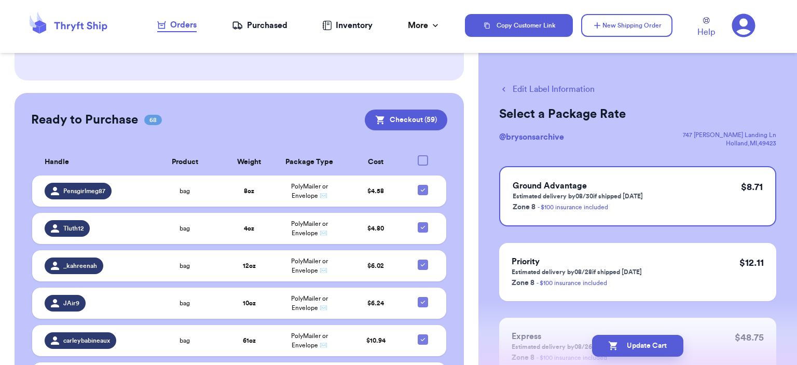
scroll to position [396, 0]
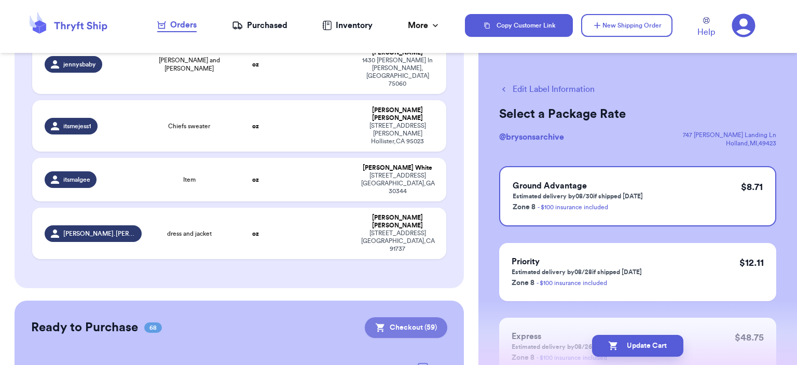
click at [427, 317] on button "Checkout ( 59 )" at bounding box center [406, 327] width 83 height 21
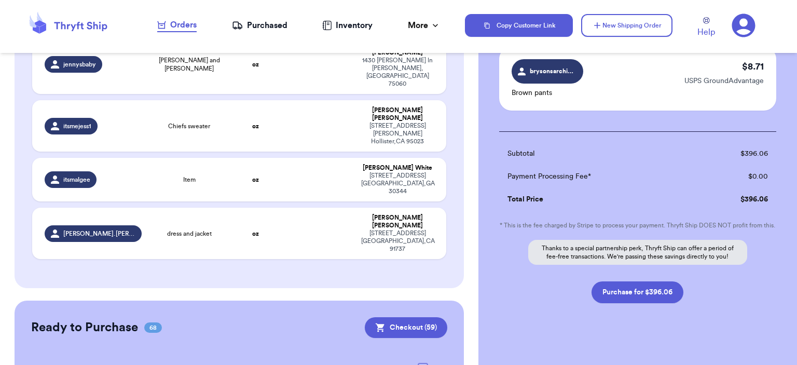
scroll to position [4305, 0]
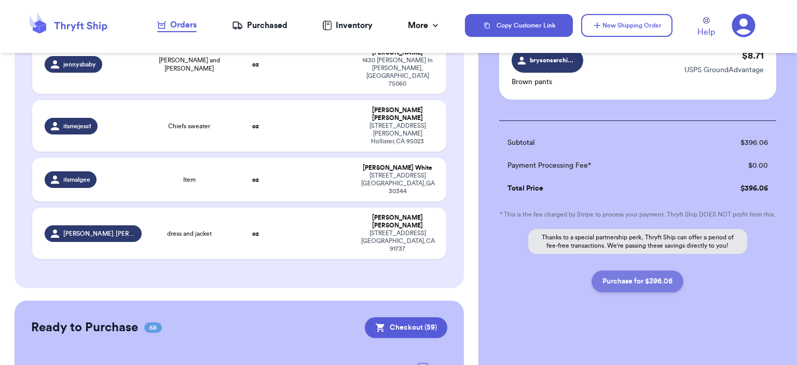
click at [660, 277] on button "Purchase for $396.06" at bounding box center [638, 281] width 92 height 22
checkbox input "false"
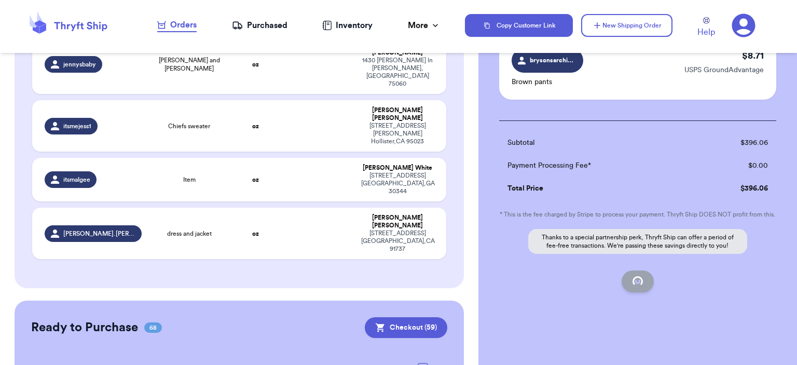
checkbox input "false"
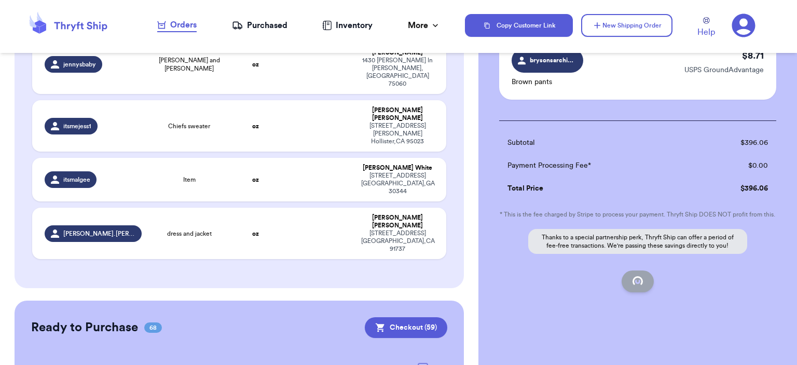
checkbox input "false"
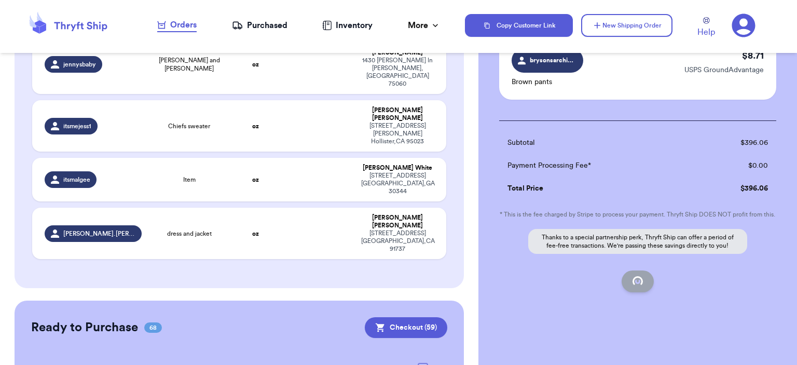
checkbox input "false"
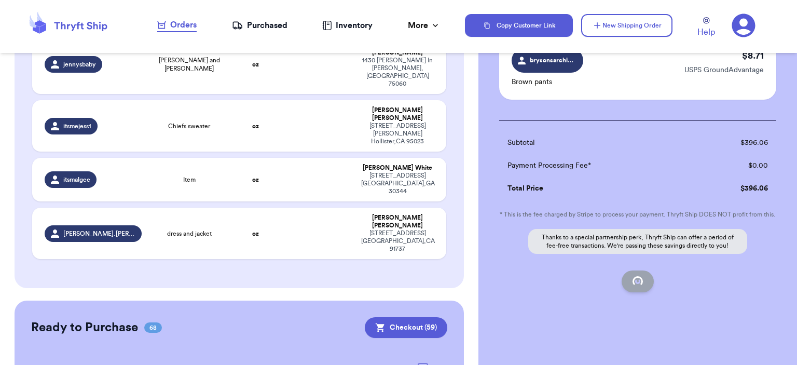
checkbox input "false"
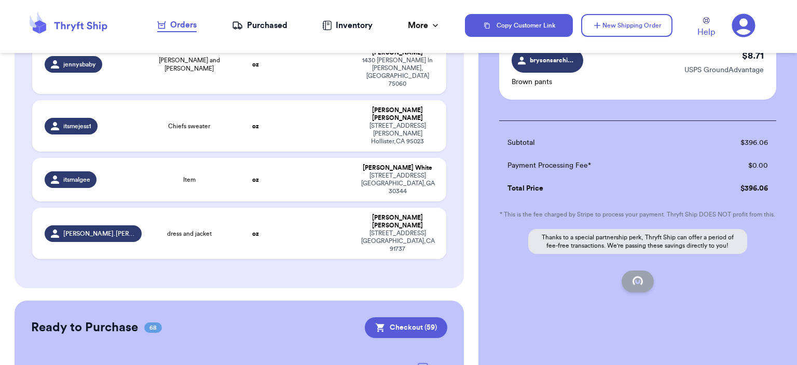
checkbox input "false"
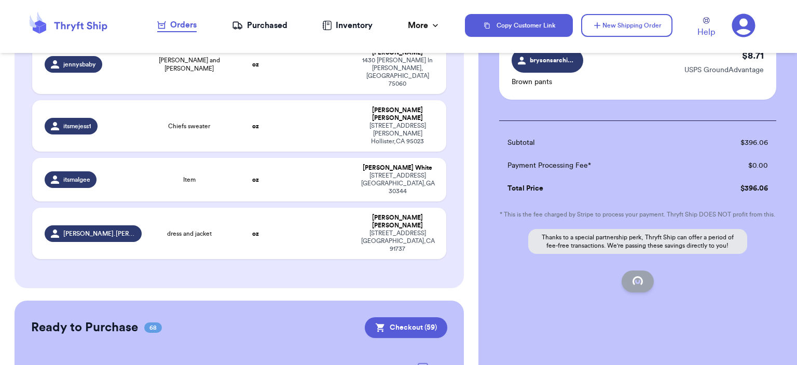
checkbox input "false"
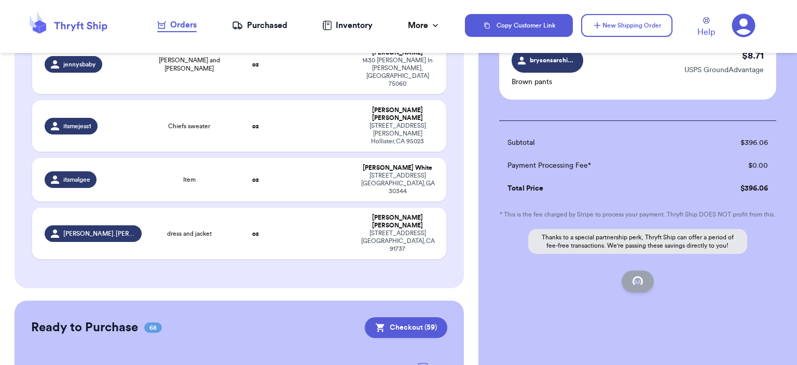
checkbox input "false"
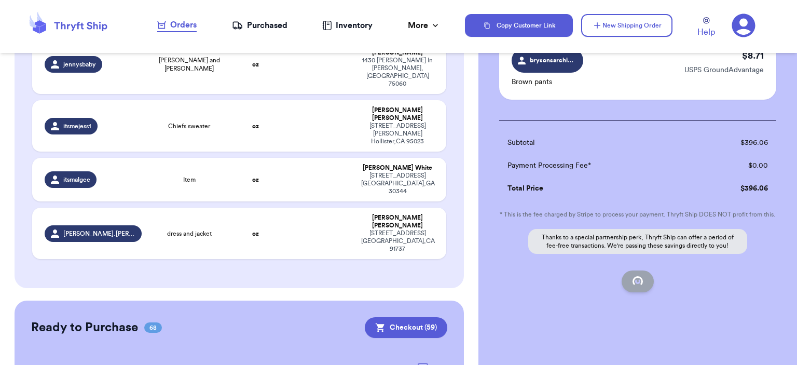
checkbox input "false"
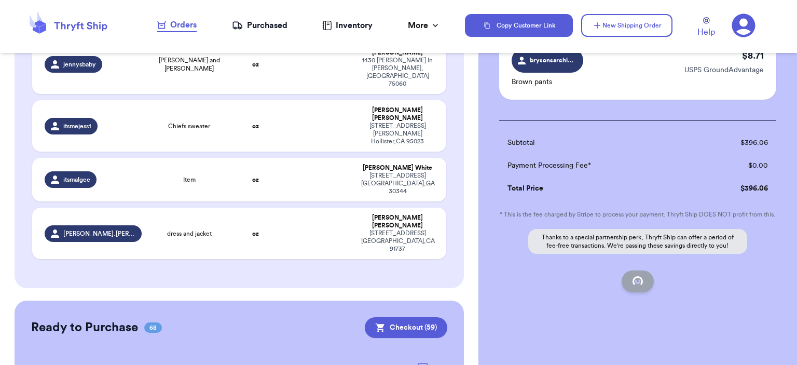
checkbox input "false"
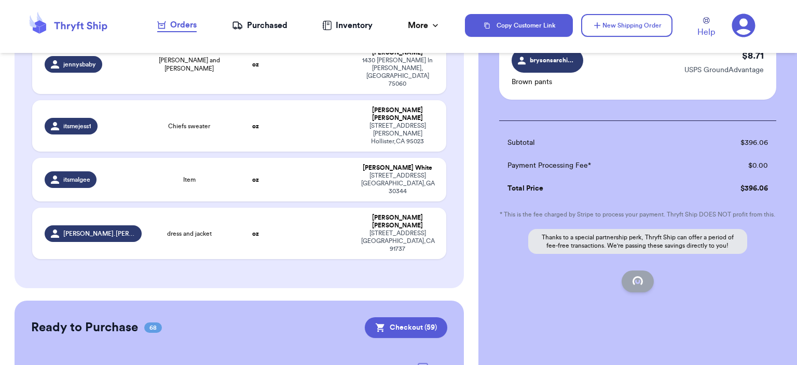
checkbox input "false"
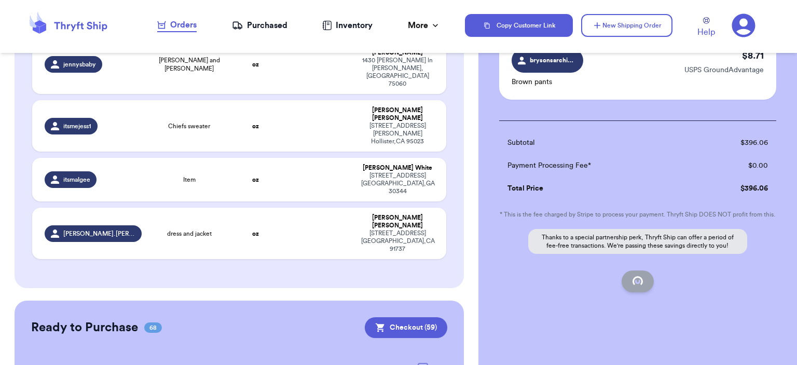
checkbox input "false"
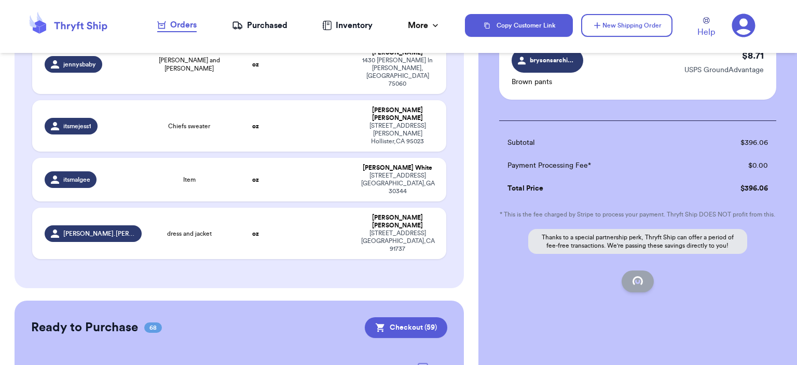
scroll to position [151, 0]
